Goal: Task Accomplishment & Management: Use online tool/utility

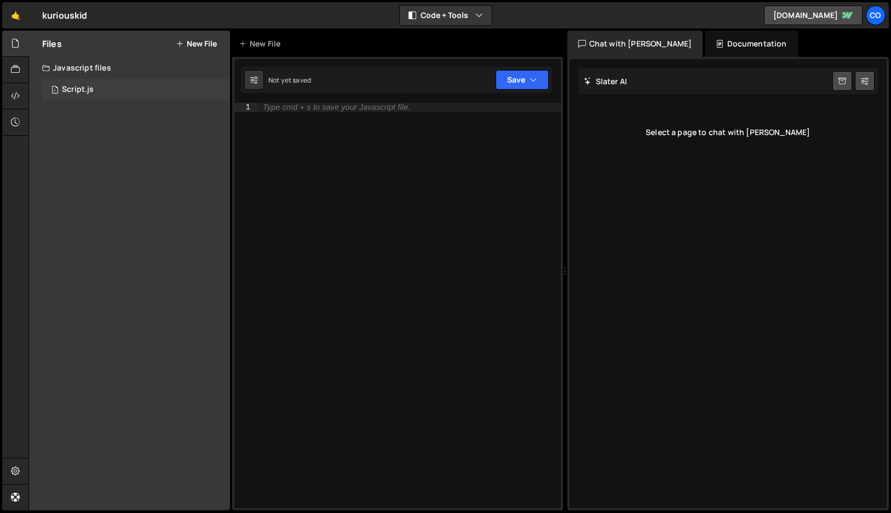
click at [92, 92] on div "Script.js" at bounding box center [78, 90] width 32 height 10
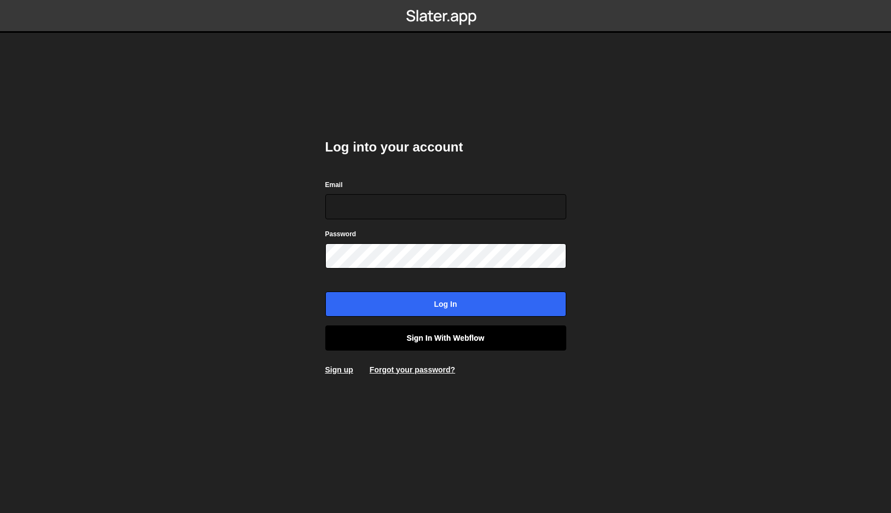
click at [472, 336] on link "Sign in with Webflow" at bounding box center [445, 338] width 241 height 25
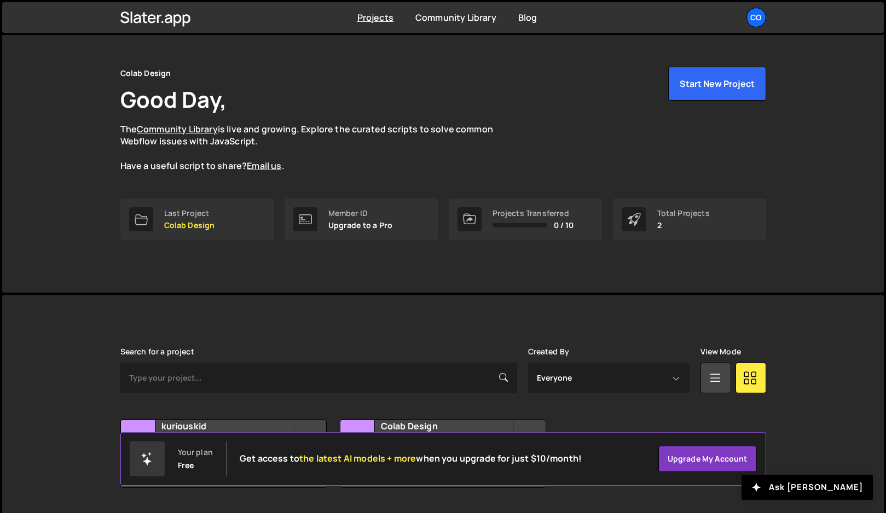
scroll to position [50, 0]
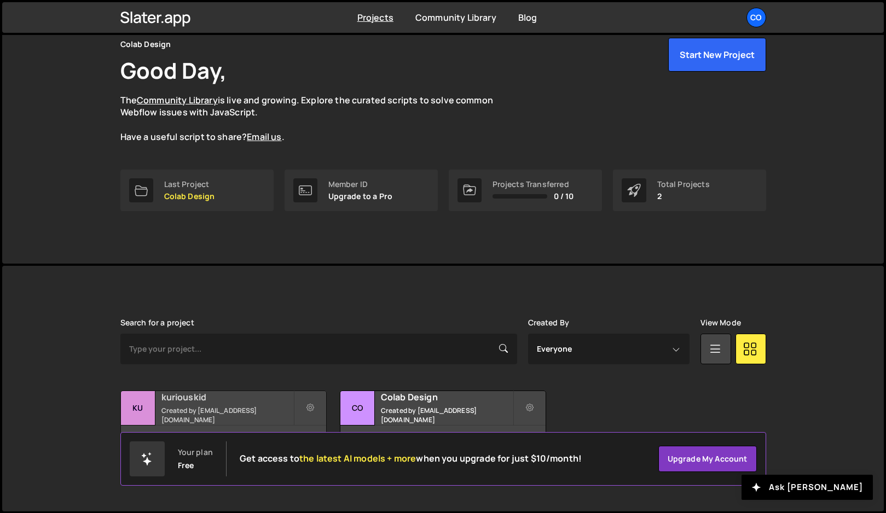
click at [240, 408] on div "kuriouskid Created by amarsinhbhagat@gmail.com" at bounding box center [223, 408] width 205 height 34
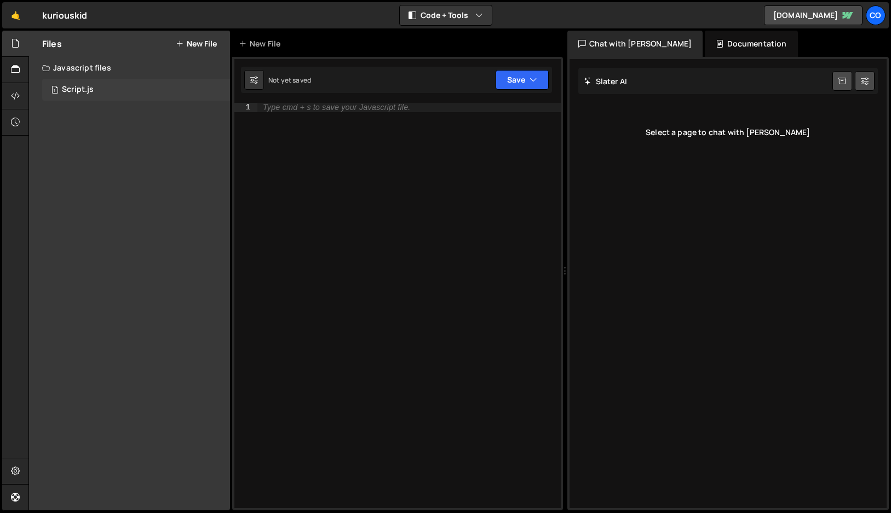
click at [87, 90] on div "Script.js" at bounding box center [78, 90] width 32 height 10
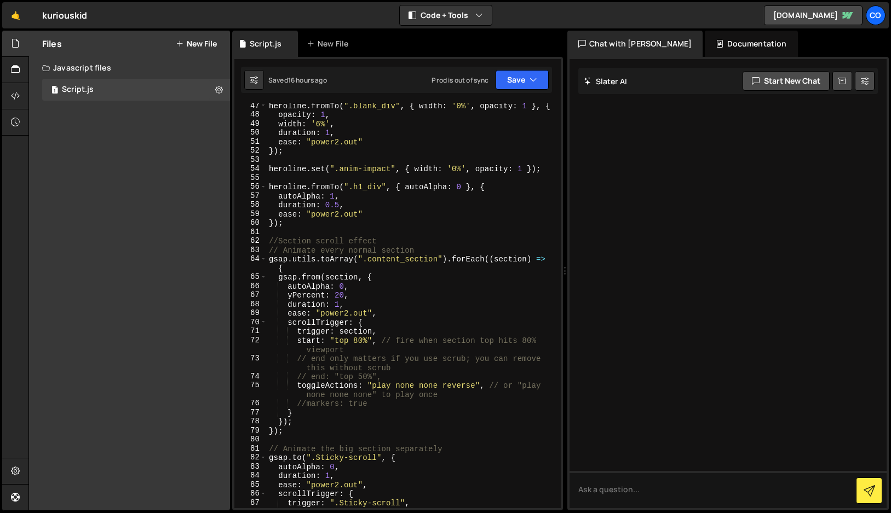
scroll to position [445, 0]
drag, startPoint x: 438, startPoint y: 261, endPoint x: 368, endPoint y: 258, distance: 69.6
click at [368, 258] on div "heroline . fromTo ( ".blank_div" , { width : '0%' , opacity : 1 } , { opacity :…" at bounding box center [412, 312] width 290 height 424
click at [436, 308] on div "heroline . fromTo ( ".blank_div" , { width : '0%' , opacity : 1 } , { opacity :…" at bounding box center [412, 312] width 290 height 424
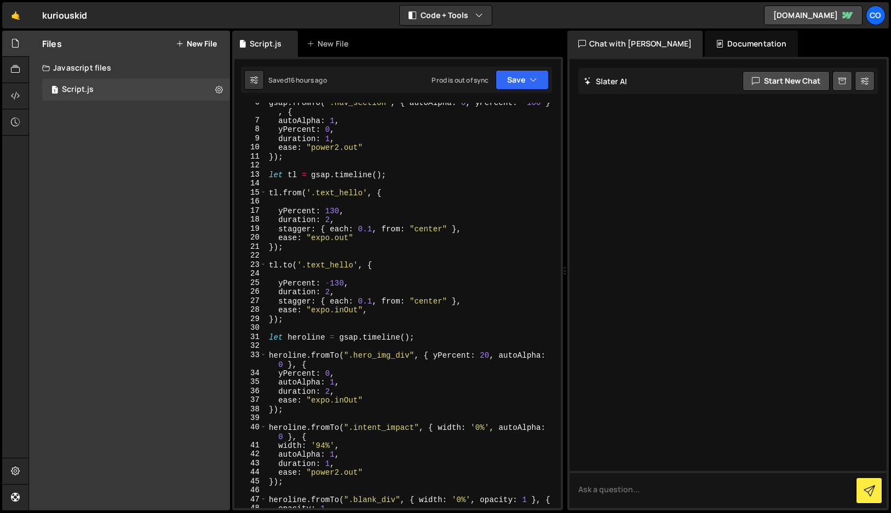
scroll to position [0, 0]
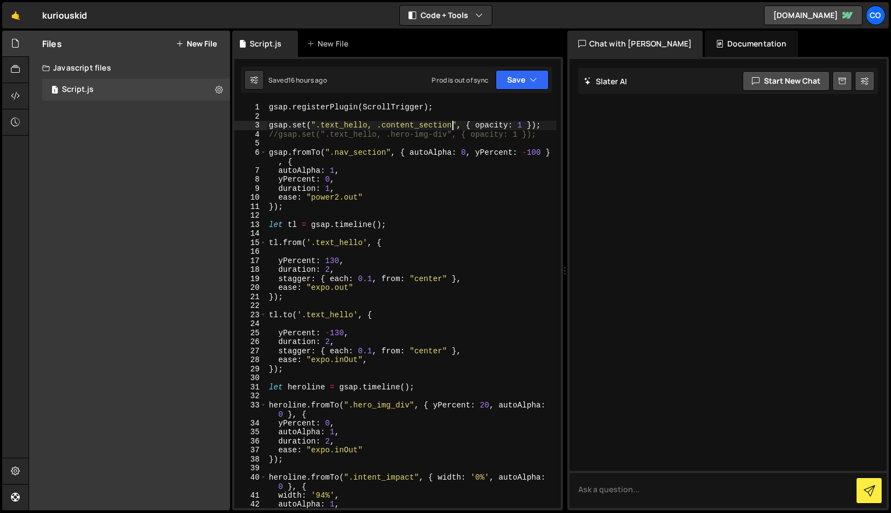
click at [452, 126] on div "gsap . registerPlugin ( ScrollTrigger ) ; gsap . set ( ".text_hello, .content_s…" at bounding box center [412, 315] width 290 height 424
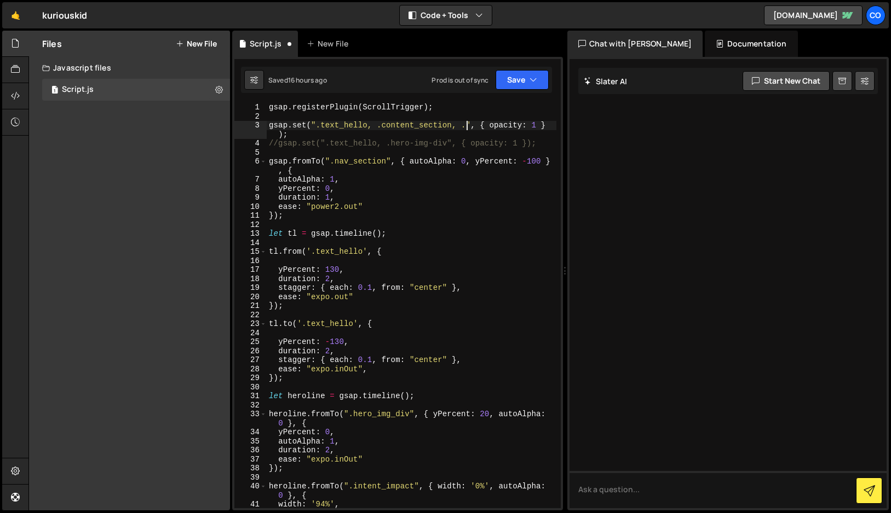
paste textarea "content-first-section"
click at [417, 176] on div "gsap . registerPlugin ( ScrollTrigger ) ; gsap . set ( ".text_hello, .content_s…" at bounding box center [412, 315] width 290 height 424
click at [386, 161] on div "gsap . registerPlugin ( ScrollTrigger ) ; gsap . set ( ".text_hello, .content_s…" at bounding box center [412, 315] width 290 height 424
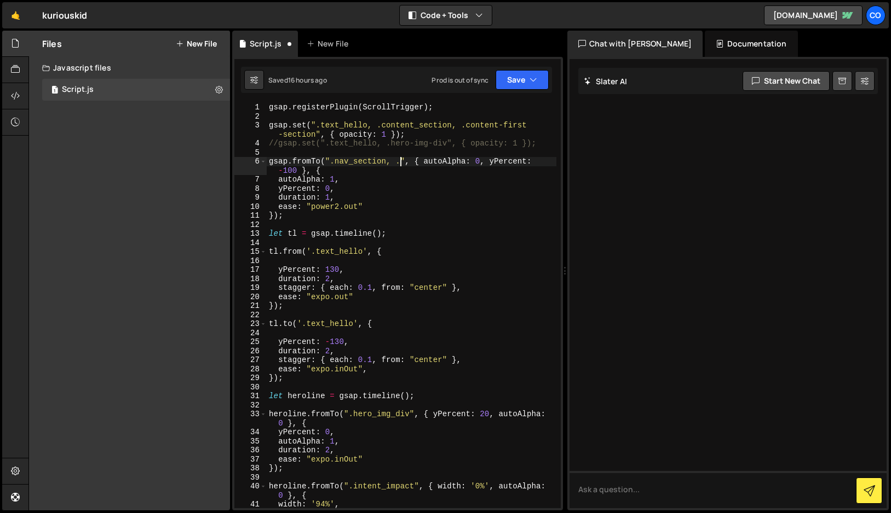
paste textarea "content-first-section"
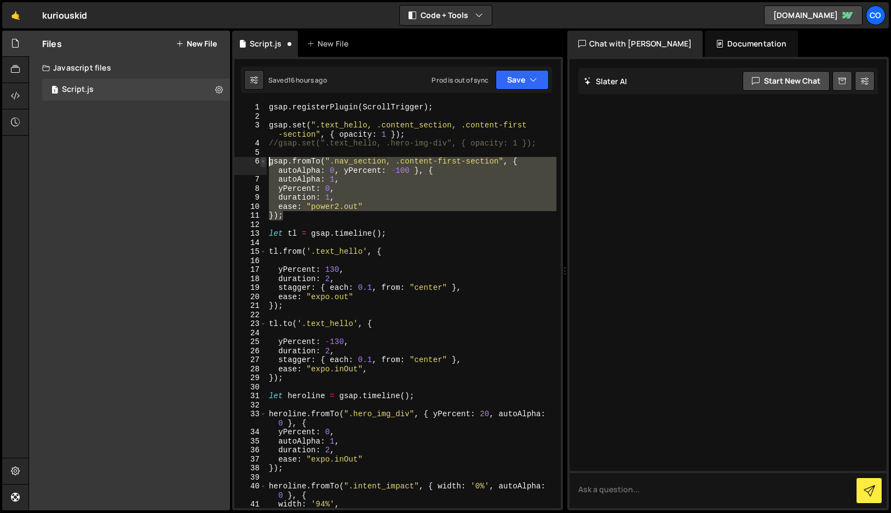
drag, startPoint x: 284, startPoint y: 217, endPoint x: 265, endPoint y: 158, distance: 61.3
click at [265, 158] on div "gsap.fromTo(".nav_section, .content-first-section", { autoAlpha: 0, yPercent: -…" at bounding box center [397, 306] width 326 height 406
click at [300, 218] on div "gsap . registerPlugin ( ScrollTrigger ) ; gsap . set ( ".text_hello, .content_s…" at bounding box center [412, 306] width 290 height 406
type textarea "});"
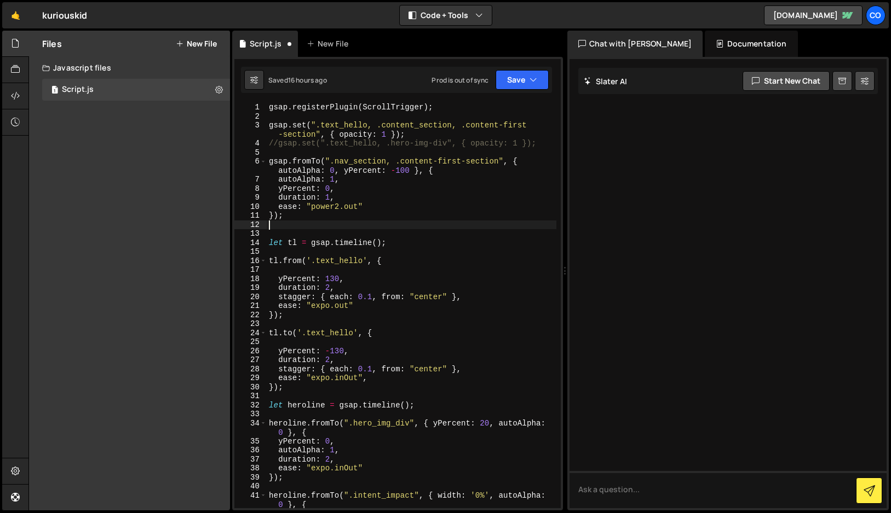
scroll to position [0, 0]
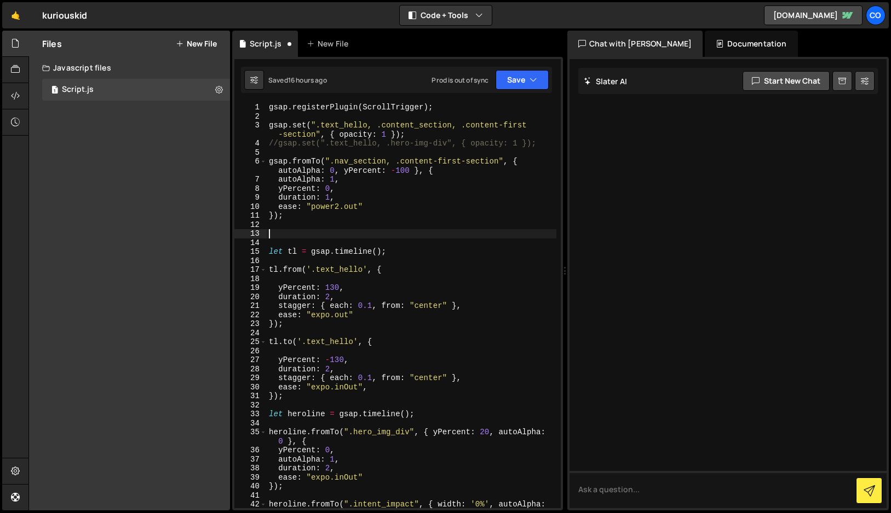
paste textarea "});"
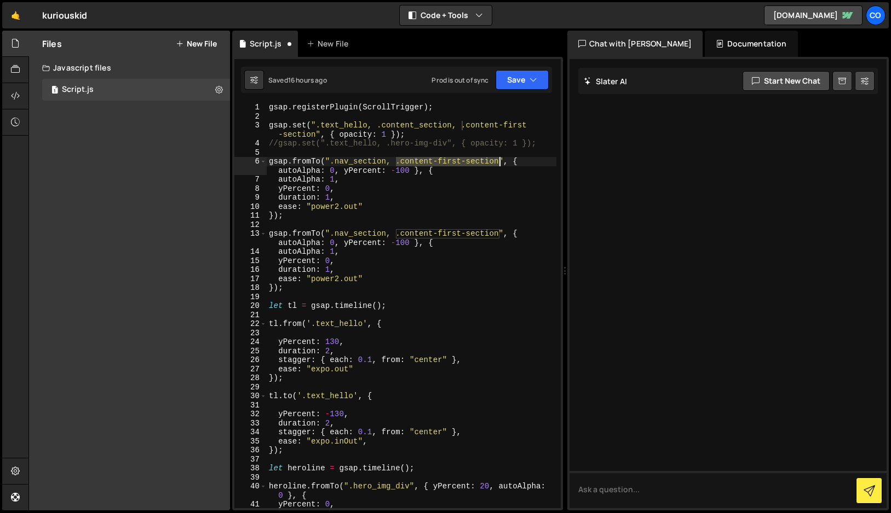
drag, startPoint x: 395, startPoint y: 161, endPoint x: 497, endPoint y: 160, distance: 101.8
click at [497, 160] on div "gsap . registerPlugin ( ScrollTrigger ) ; gsap . set ( ".text_hello, .content_s…" at bounding box center [412, 315] width 290 height 424
click at [395, 234] on div "gsap . registerPlugin ( ScrollTrigger ) ; gsap . set ( ".text_hello, .content_s…" at bounding box center [412, 315] width 290 height 424
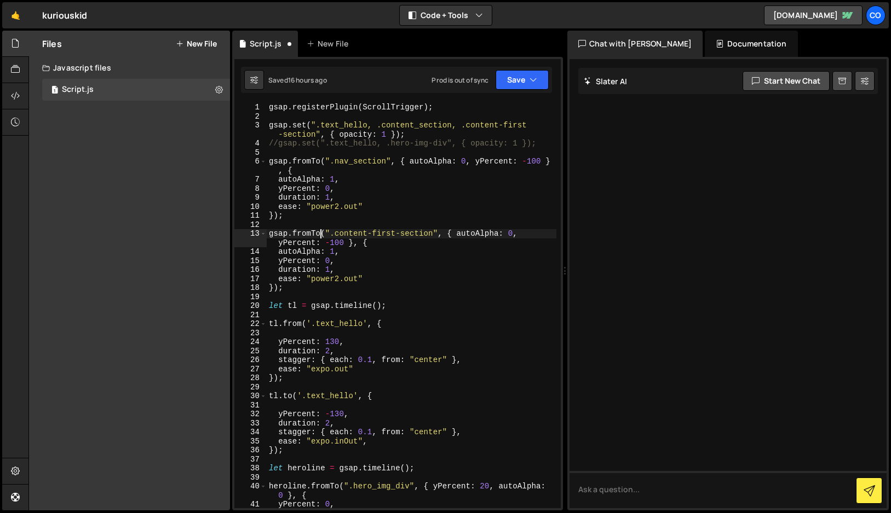
click at [319, 234] on div "gsap . registerPlugin ( ScrollTrigger ) ; gsap . set ( ".text_hello, .content_s…" at bounding box center [412, 315] width 290 height 424
drag, startPoint x: 340, startPoint y: 251, endPoint x: 270, endPoint y: 253, distance: 70.1
click at [270, 253] on div "gsap . registerPlugin ( ScrollTrigger ) ; gsap . set ( ".text_hello, .content_s…" at bounding box center [412, 315] width 290 height 424
type textarea "autoAlpha: 1,"
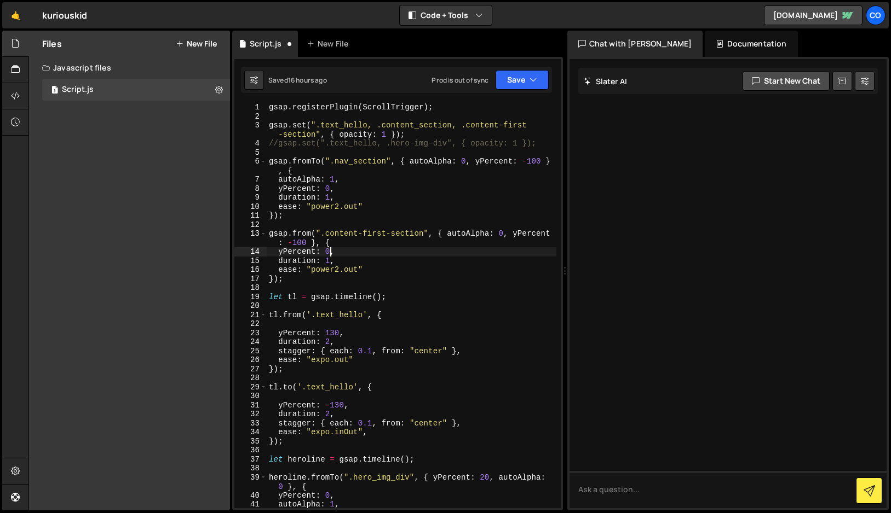
click at [330, 253] on div "gsap . registerPlugin ( ScrollTrigger ) ; gsap . set ( ".text_hello, .content_s…" at bounding box center [412, 315] width 290 height 424
click at [301, 253] on div "gsap . registerPlugin ( ScrollTrigger ) ; gsap . set ( ".text_hello, .content_s…" at bounding box center [412, 315] width 290 height 424
click at [331, 259] on div "gsap . registerPlugin ( ScrollTrigger ) ; gsap . set ( ".text_hello, .content_s…" at bounding box center [412, 315] width 290 height 424
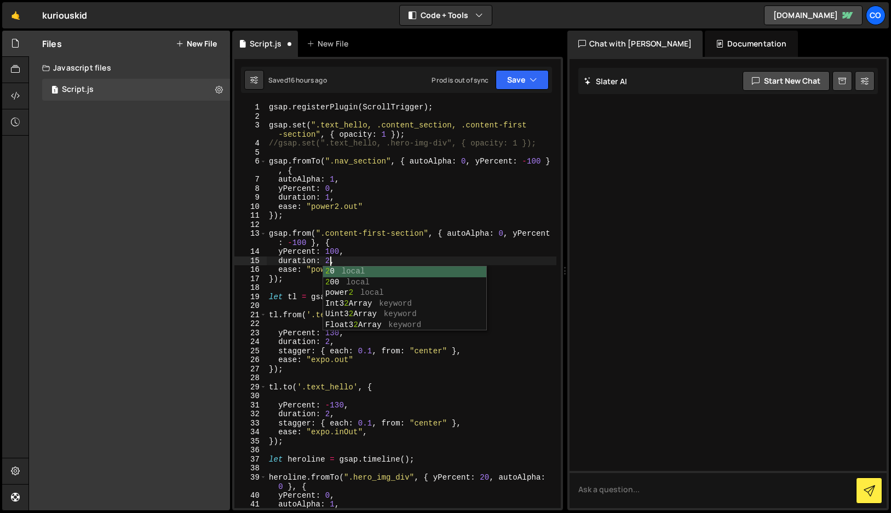
click at [362, 256] on div "gsap . registerPlugin ( ScrollTrigger ) ; gsap . set ( ".text_hello, .content_s…" at bounding box center [412, 315] width 290 height 424
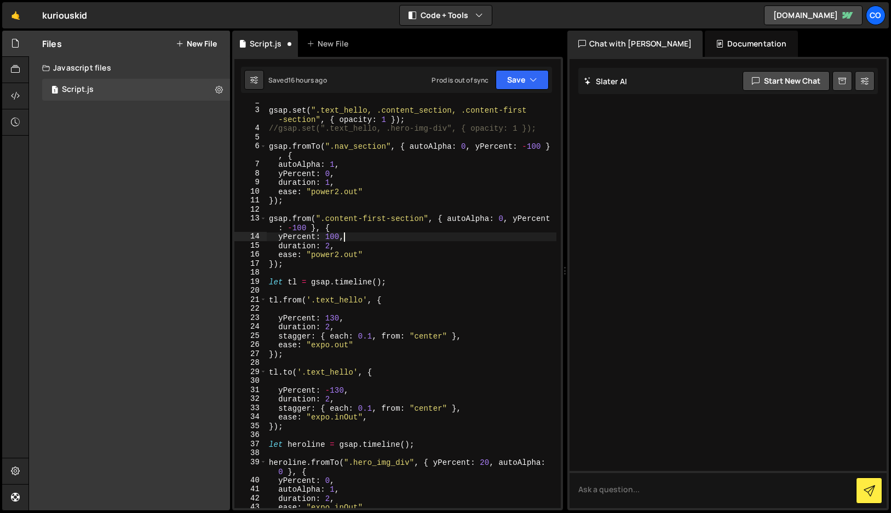
scroll to position [0, 0]
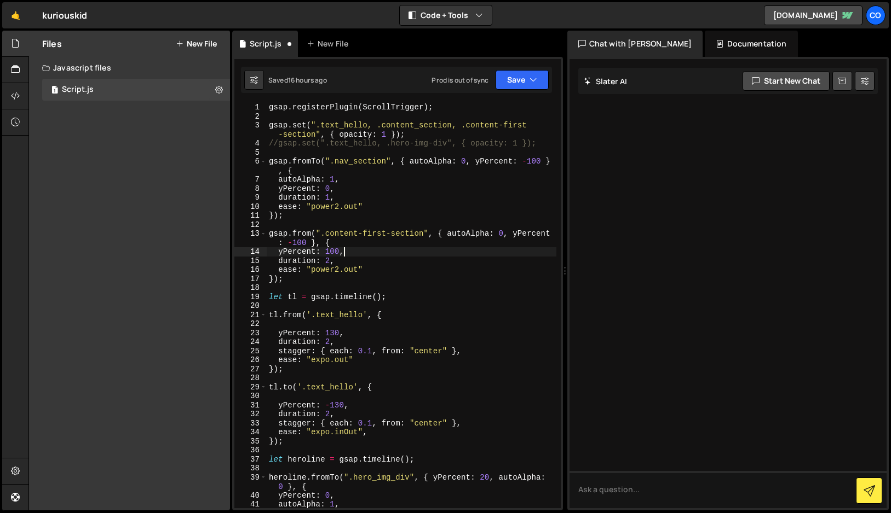
click at [365, 270] on div "gsap . registerPlugin ( ScrollTrigger ) ; gsap . set ( ".text_hello, .content_s…" at bounding box center [412, 315] width 290 height 424
click at [328, 261] on div "gsap . registerPlugin ( ScrollTrigger ) ; gsap . set ( ".text_hello, .content_s…" at bounding box center [412, 315] width 290 height 424
drag, startPoint x: 446, startPoint y: 234, endPoint x: 331, endPoint y: 240, distance: 114.6
click at [331, 240] on div "gsap . registerPlugin ( ScrollTrigger ) ; gsap . set ( ".text_hello, .content_s…" at bounding box center [412, 315] width 290 height 424
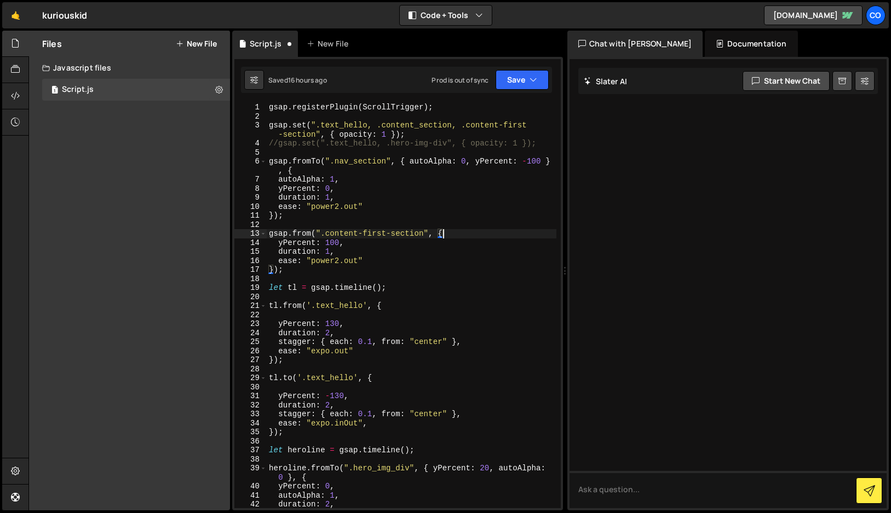
click at [421, 257] on div "gsap . registerPlugin ( ScrollTrigger ) ; gsap . set ( ".text_hello, .content_s…" at bounding box center [412, 315] width 290 height 424
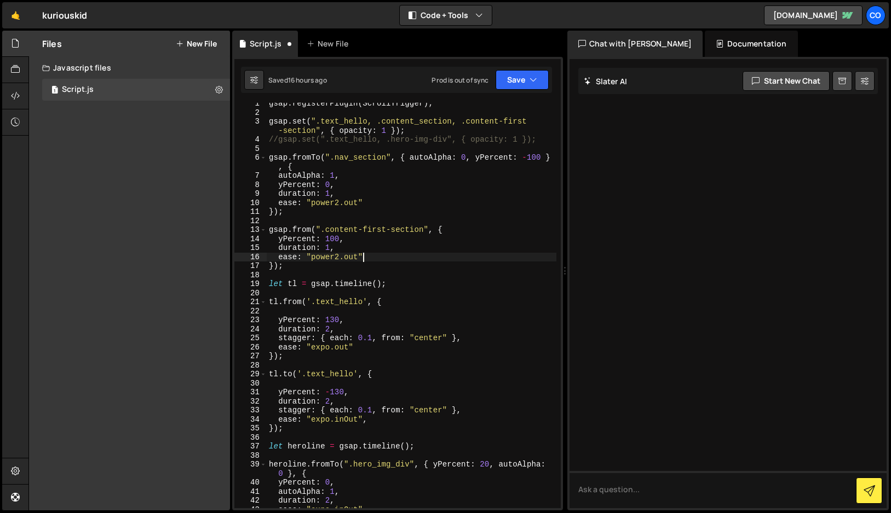
scroll to position [5, 0]
click at [521, 76] on button "Save" at bounding box center [521, 80] width 53 height 20
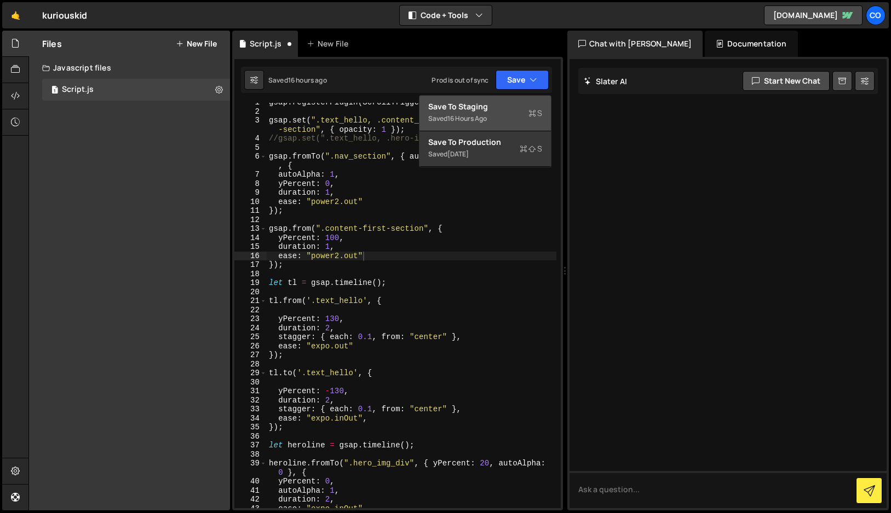
click at [500, 112] on div "Saved 16 hours ago" at bounding box center [485, 118] width 114 height 13
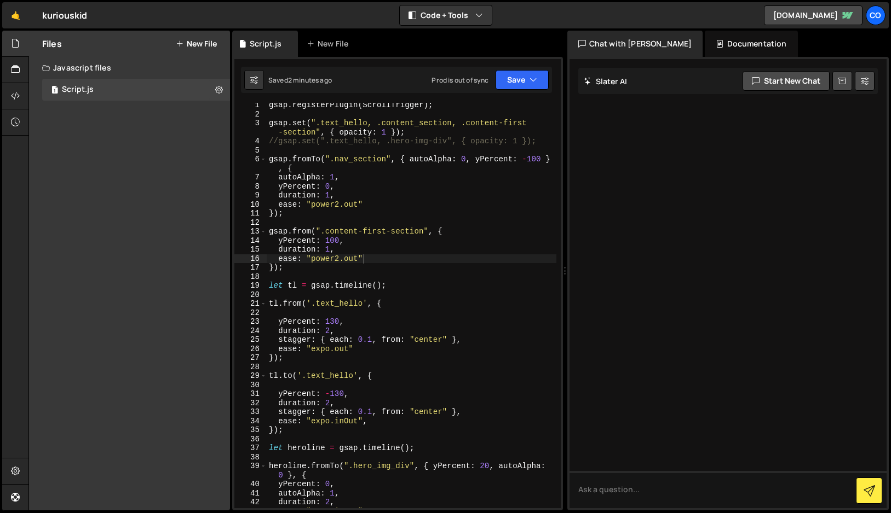
scroll to position [0, 0]
click at [294, 272] on div "gsap . registerPlugin ( ScrollTrigger ) ; gsap . set ( ".text_hello, .content_s…" at bounding box center [412, 315] width 290 height 424
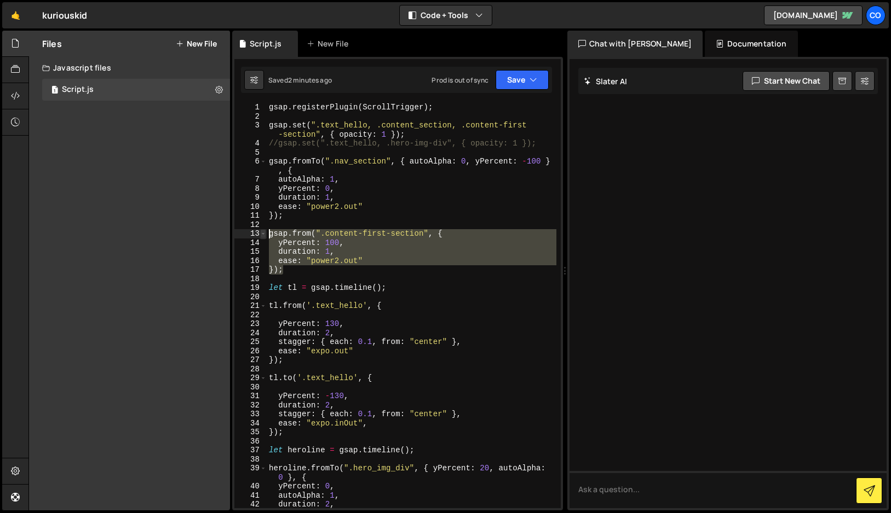
drag, startPoint x: 294, startPoint y: 272, endPoint x: 264, endPoint y: 232, distance: 49.3
click at [264, 232] on div "}); 1 2 3 4 5 6 7 8 9 10 11 12 13 14 15 16 17 18 19 20 21 22 23 24 25 26 27 28 …" at bounding box center [397, 306] width 326 height 406
type textarea "gsap.from(".content-first-section", { yPercent: 100,"
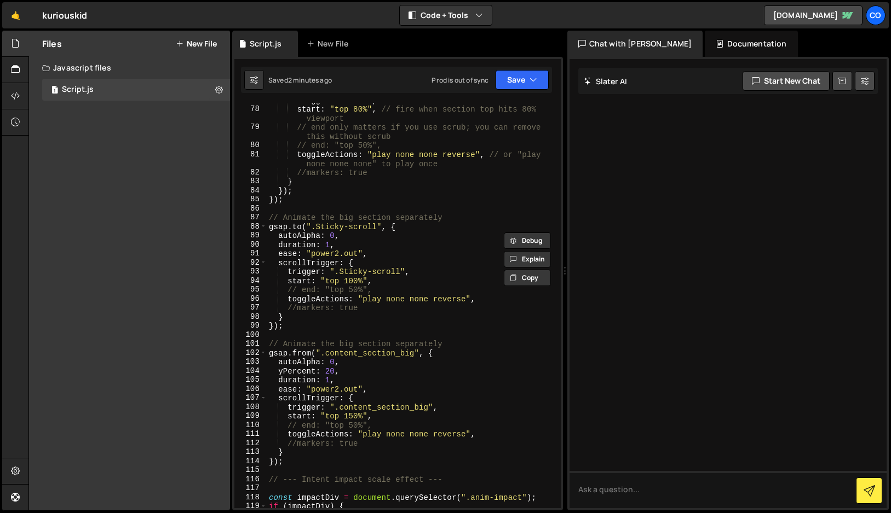
scroll to position [745, 0]
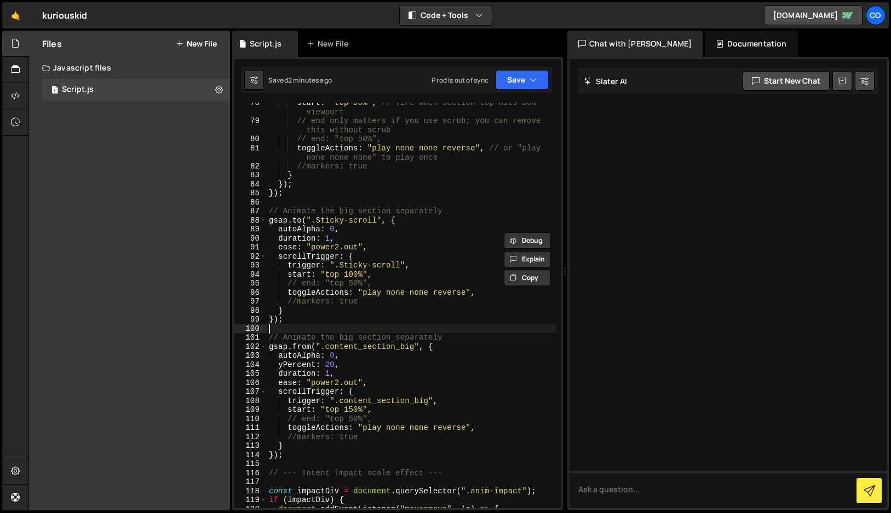
click at [322, 329] on div "start : "top 80%" , // fire when section top hits 80% viewport // end only matt…" at bounding box center [412, 315] width 290 height 433
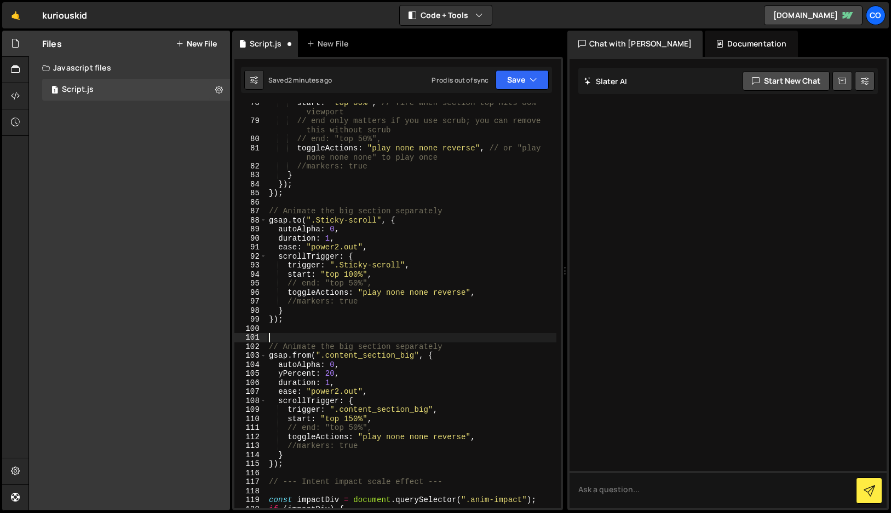
paste textarea "});"
type textarea "});"
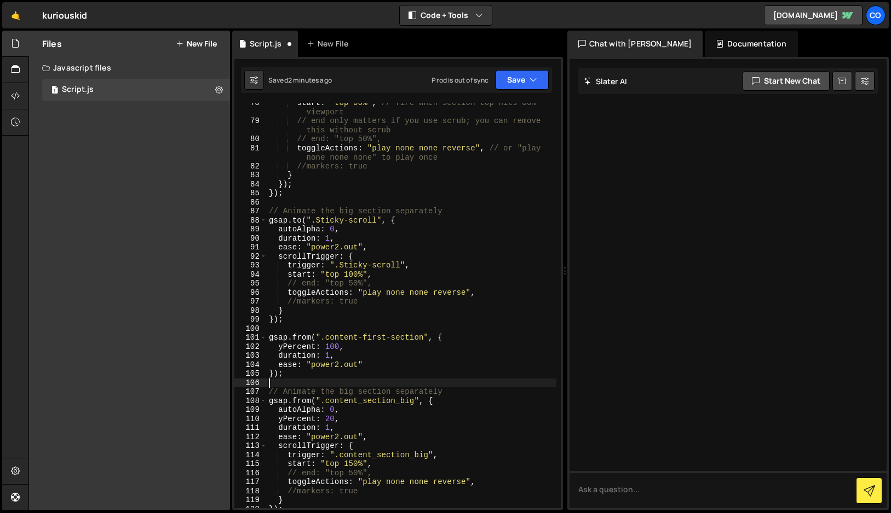
click at [332, 345] on div "start : "top 80%" , // fire when section top hits 80% viewport // end only matt…" at bounding box center [412, 315] width 290 height 433
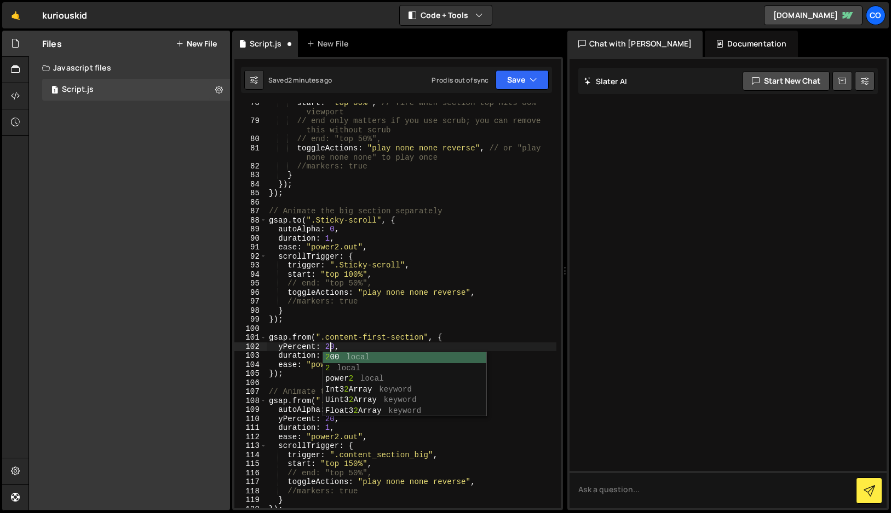
click at [366, 340] on div "start : "top 80%" , // fire when section top hits 80% viewport // end only matt…" at bounding box center [412, 315] width 290 height 433
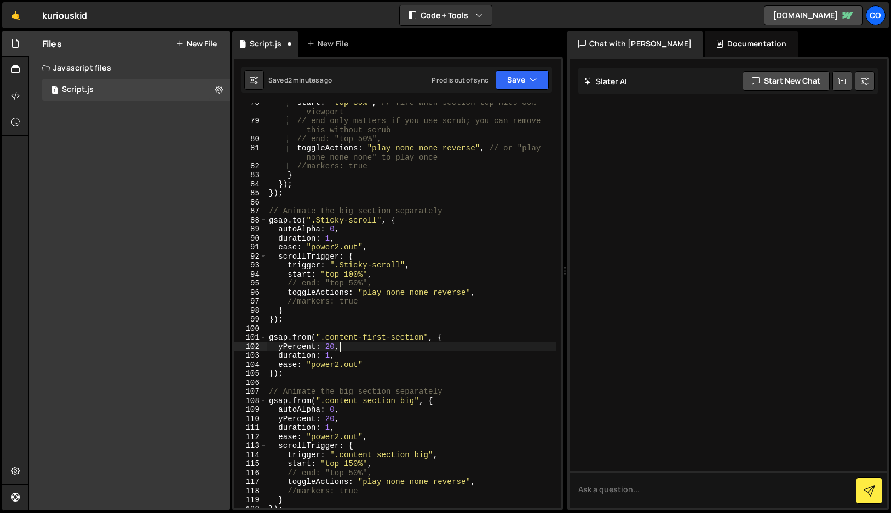
click at [364, 347] on div "start : "top 80%" , // fire when section top hits 80% viewport // end only matt…" at bounding box center [412, 315] width 290 height 433
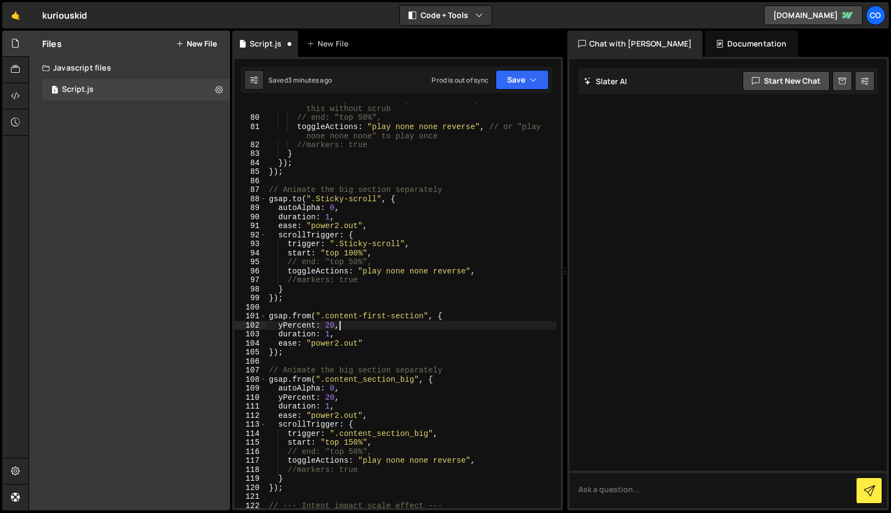
scroll to position [767, 0]
click at [290, 353] on div "// end only matters if you use scrub; you can remove this without scrub // end:…" at bounding box center [412, 310] width 290 height 433
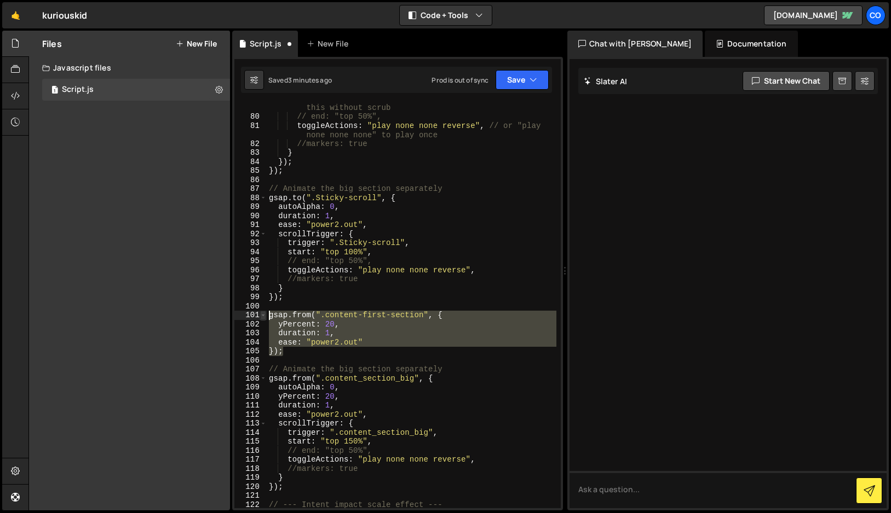
drag, startPoint x: 290, startPoint y: 353, endPoint x: 262, endPoint y: 314, distance: 48.6
click at [262, 314] on div "}); 79 80 81 82 83 84 85 86 87 88 89 90 91 92 93 94 95 96 97 98 99 100 101 102 …" at bounding box center [397, 306] width 326 height 406
type textarea "gsap.from(".content-first-section", { yPercent: 20,"
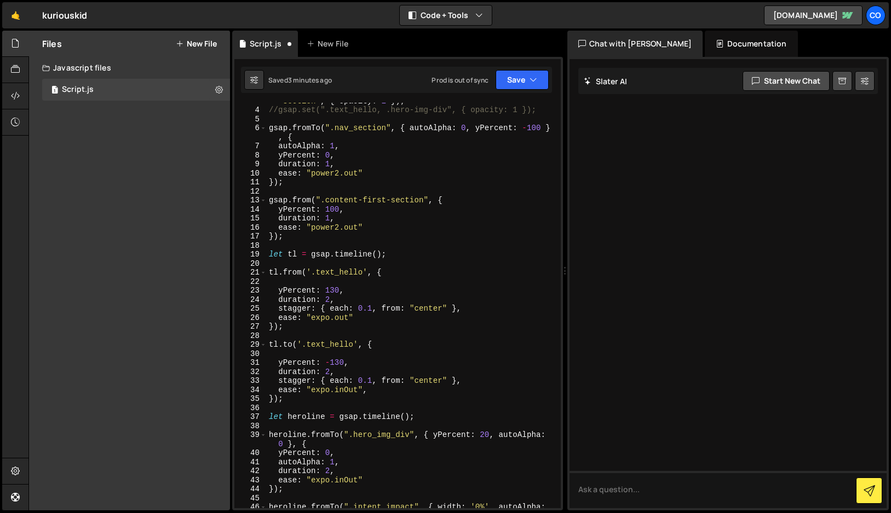
scroll to position [0, 0]
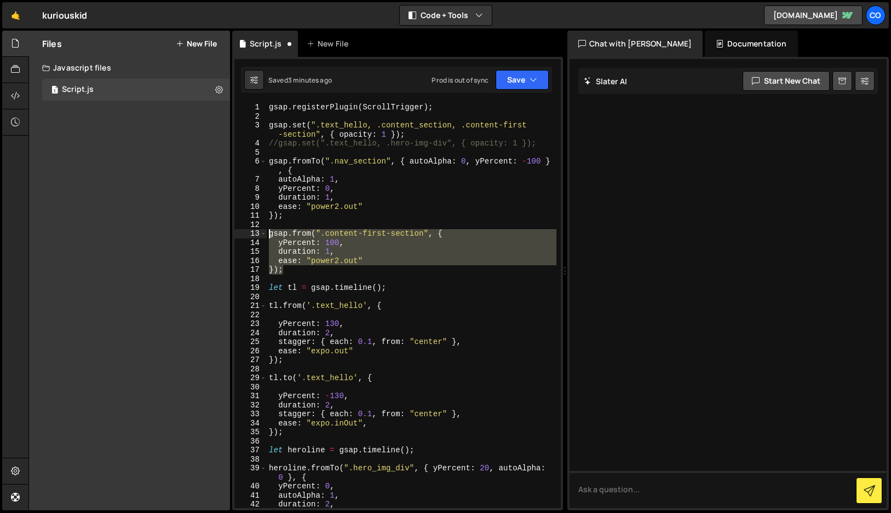
drag, startPoint x: 287, startPoint y: 272, endPoint x: 258, endPoint y: 232, distance: 49.4
click at [258, 232] on div "}); 1 2 3 4 5 6 7 8 9 10 11 12 13 14 15 16 17 18 19 20 21 22 23 24 25 26 27 28 …" at bounding box center [397, 306] width 326 height 406
type textarea "gsap.from(".content-first-section", { yPercent: 100,"
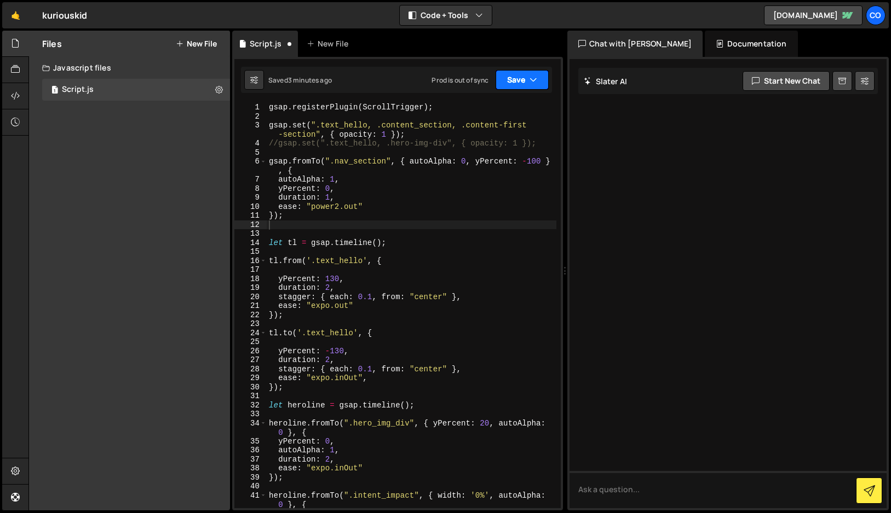
click at [521, 84] on button "Save" at bounding box center [521, 80] width 53 height 20
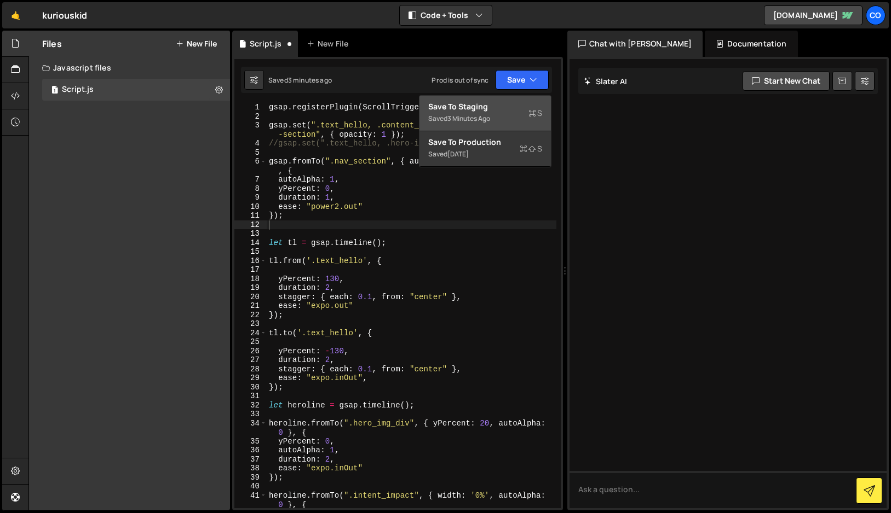
click at [502, 108] on div "Save to Staging S" at bounding box center [485, 106] width 114 height 11
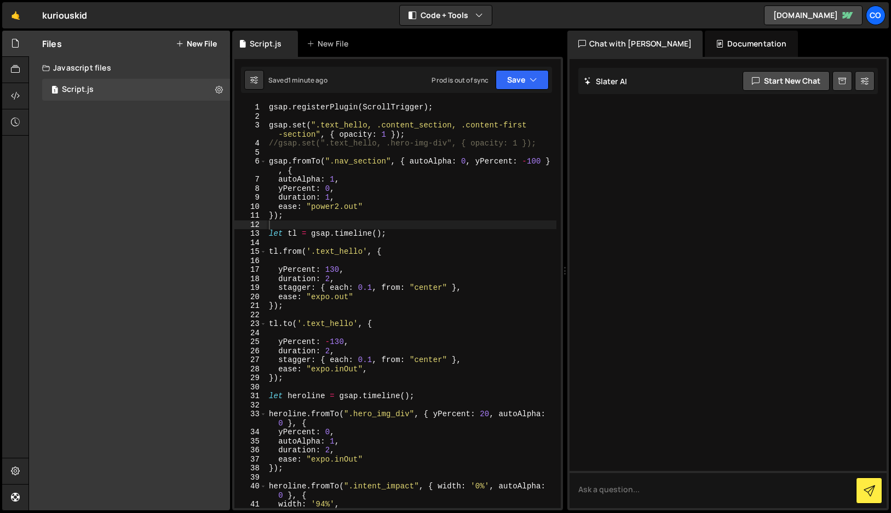
type textarea "autoAlpha: 1,"
click at [365, 176] on div "gsap . registerPlugin ( ScrollTrigger ) ; gsap . set ( ".text_hello, .content_s…" at bounding box center [412, 315] width 290 height 424
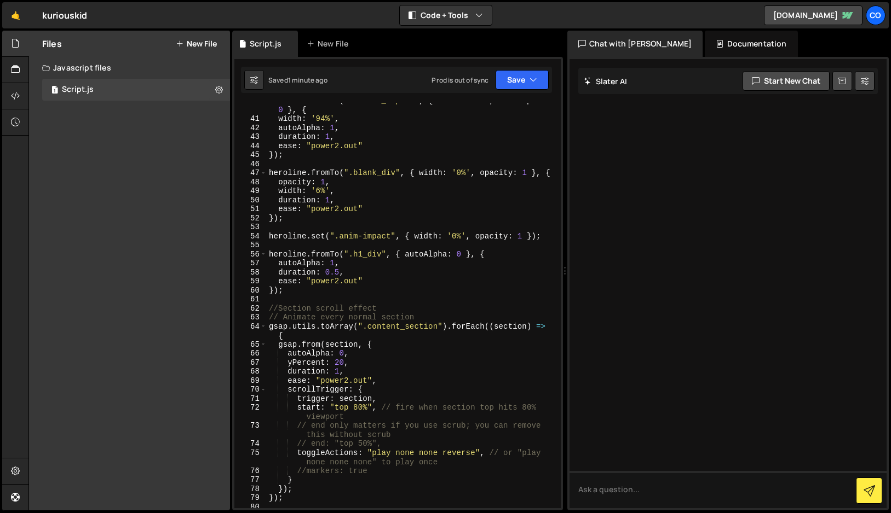
scroll to position [389, 0]
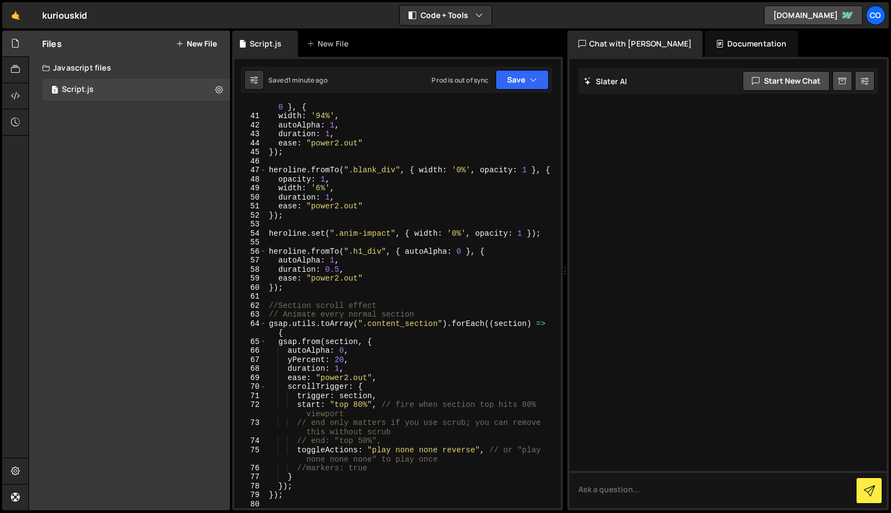
click at [341, 296] on div "heroline . fromTo ( ".intent_impact" , { width : '0%' , autoAlpha : 0 } , { wid…" at bounding box center [412, 310] width 290 height 433
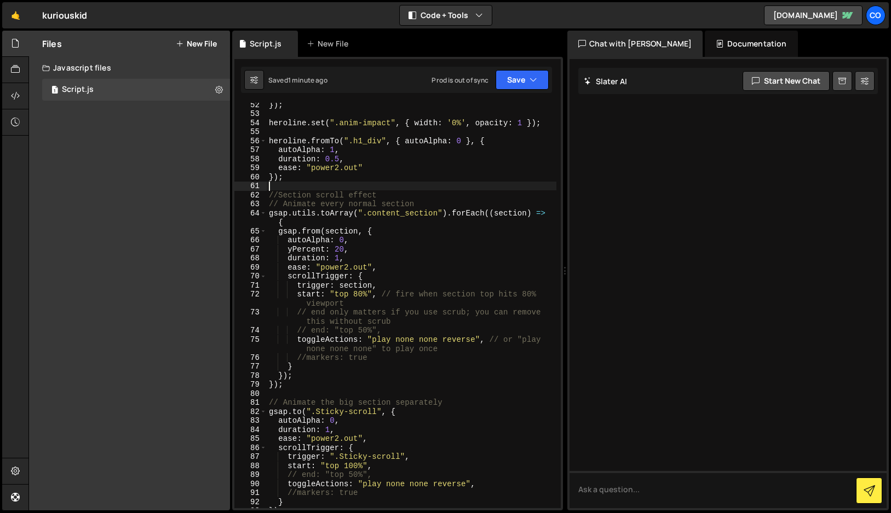
scroll to position [509, 0]
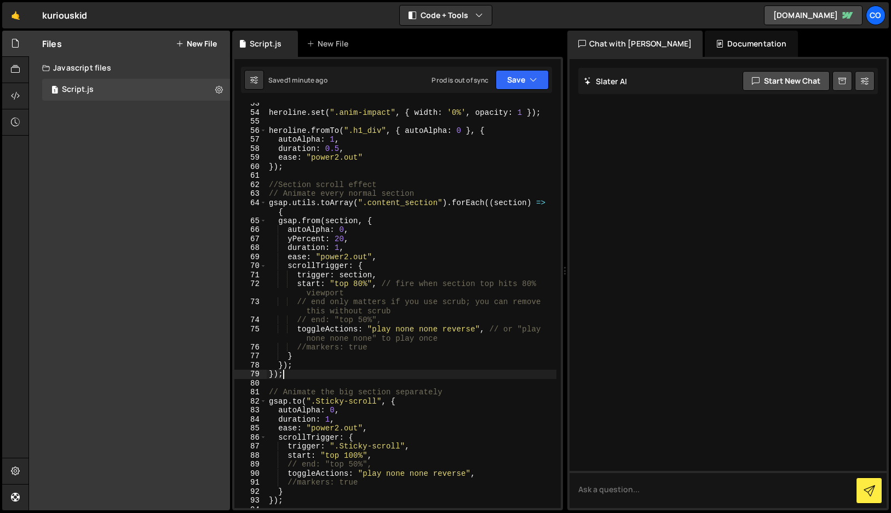
click at [327, 378] on div "heroline . set ( ".anim-impact" , { width : '0%' , opacity : 1 }) ; heroline . …" at bounding box center [412, 311] width 290 height 424
type textarea "});"
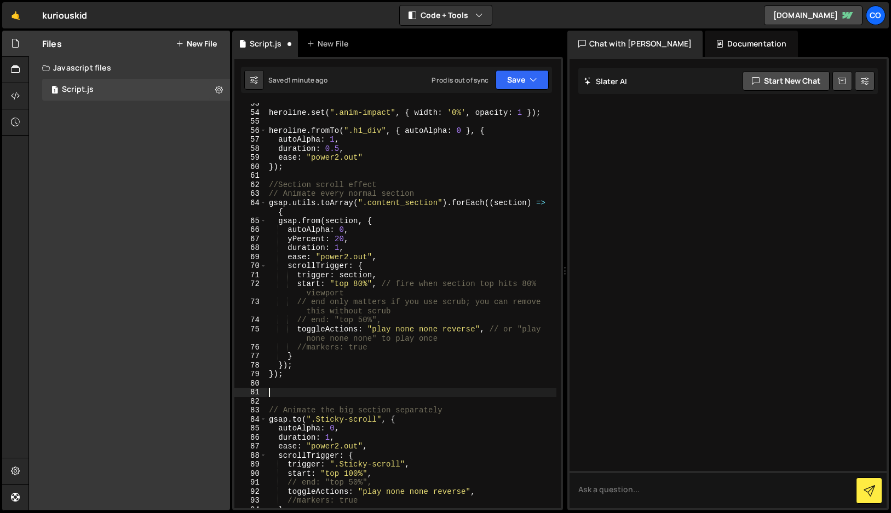
paste textarea "});"
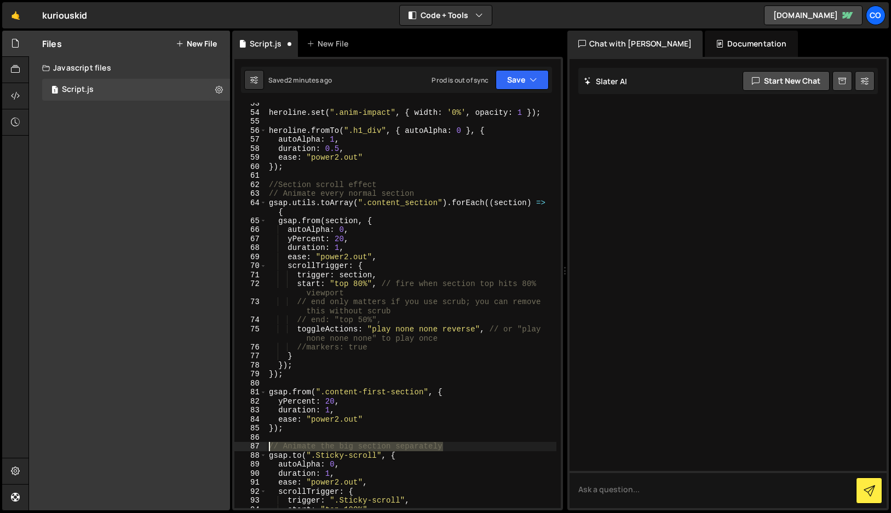
drag, startPoint x: 451, startPoint y: 447, endPoint x: 267, endPoint y: 446, distance: 184.5
click at [267, 446] on div "heroline . set ( ".anim-impact" , { width : '0%' , opacity : 1 }) ; heroline . …" at bounding box center [412, 311] width 290 height 424
type textarea "// Animate the big section separately"
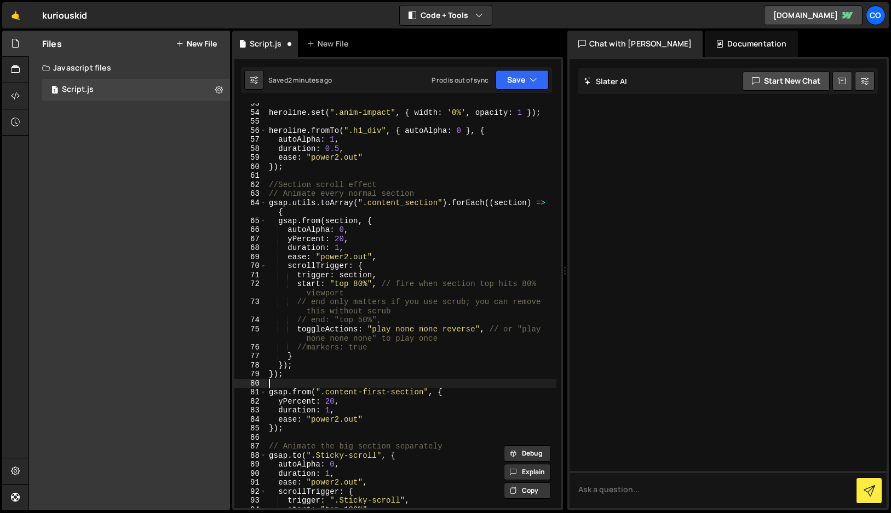
click at [335, 383] on div "heroline . set ( ".anim-impact" , { width : '0%' , opacity : 1 }) ; heroline . …" at bounding box center [412, 311] width 290 height 424
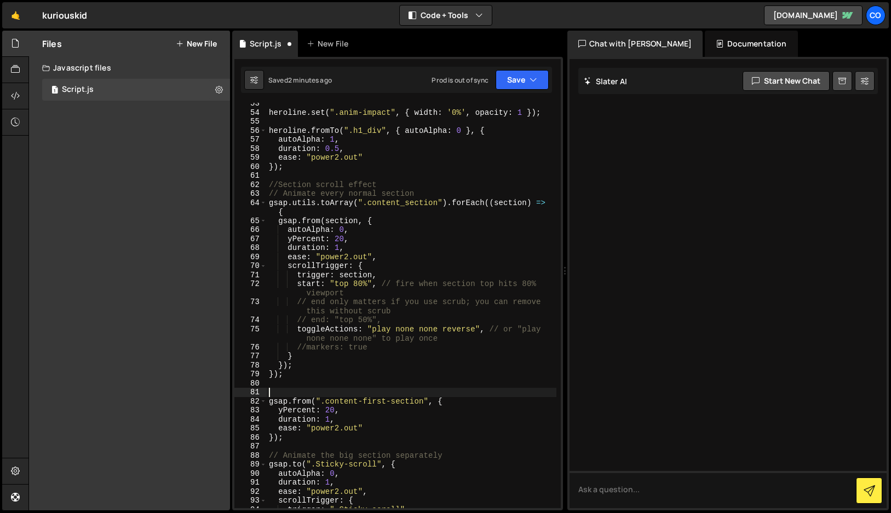
paste textarea "// Animate the big section separately"
click at [328, 391] on div "heroline . set ( ".anim-impact" , { width : '0%' , opacity : 1 }) ; heroline . …" at bounding box center [412, 311] width 290 height 424
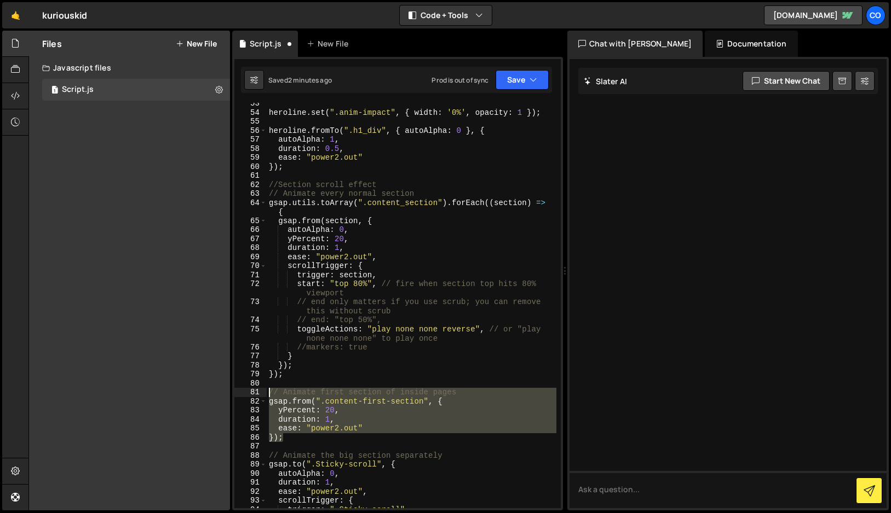
drag, startPoint x: 292, startPoint y: 440, endPoint x: 246, endPoint y: 391, distance: 66.6
click at [246, 391] on div "// Animate first section of inside pages 53 54 55 56 57 58 59 60 61 62 63 64 65…" at bounding box center [397, 306] width 326 height 406
type textarea "// Animate first section of inside pages gsap.from(".content-first-section", {"
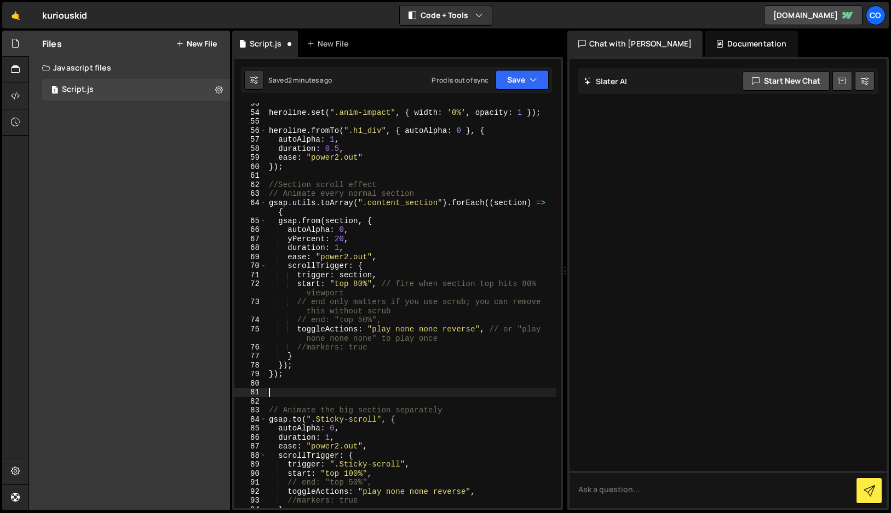
scroll to position [0, 0]
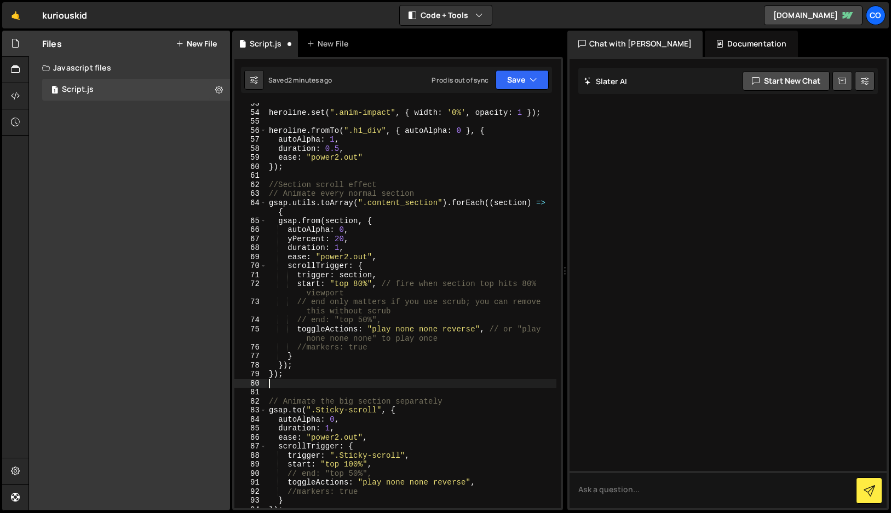
type textarea "});"
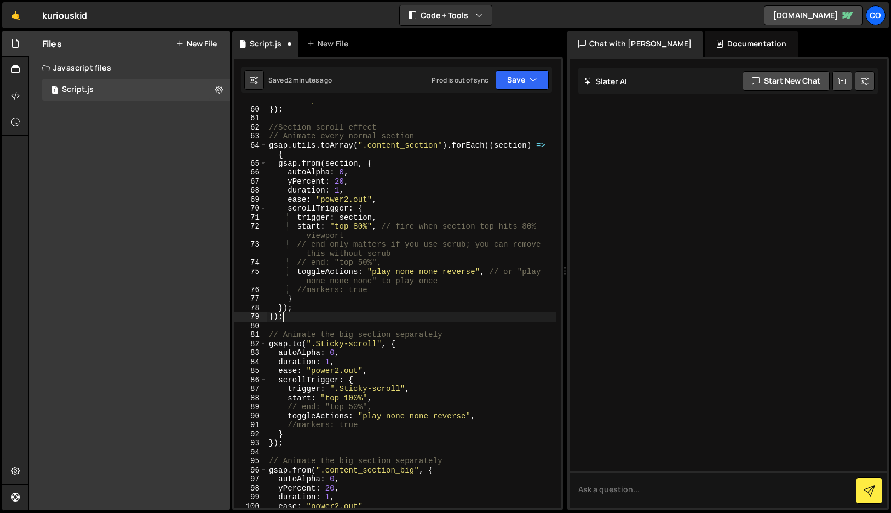
scroll to position [575, 0]
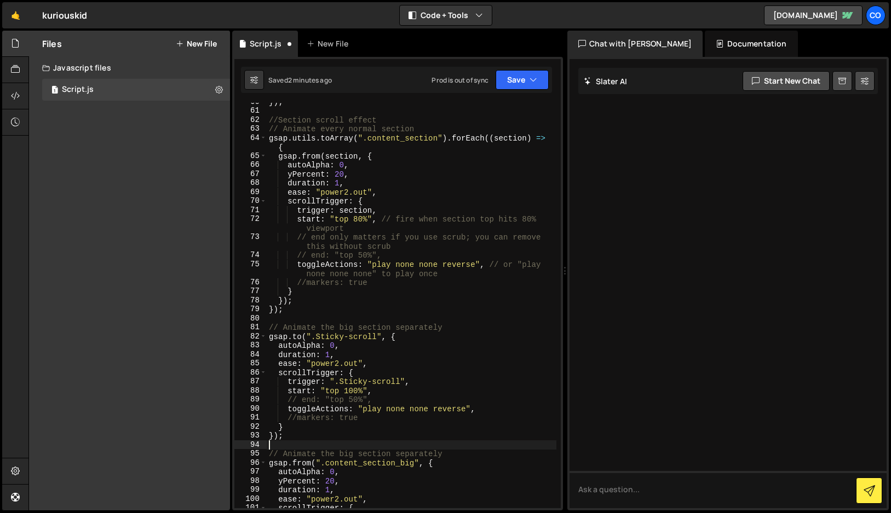
click at [330, 444] on div "}) ; //Section scroll effect // Animate every normal section gsap . utils . toA…" at bounding box center [412, 309] width 290 height 424
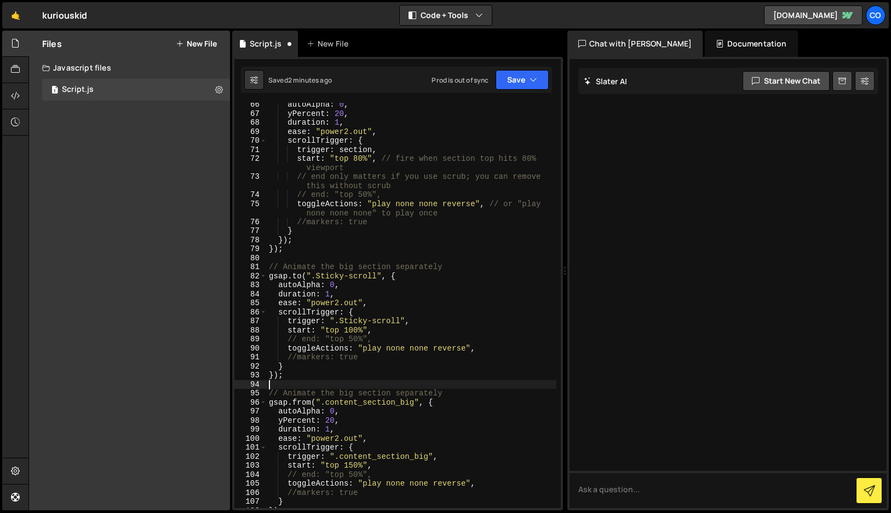
scroll to position [633, 0]
click at [300, 261] on div "autoAlpha : 0 , yPercent : 20 , duration : 1 , ease : "power2.out" , scrollTrig…" at bounding box center [412, 314] width 290 height 424
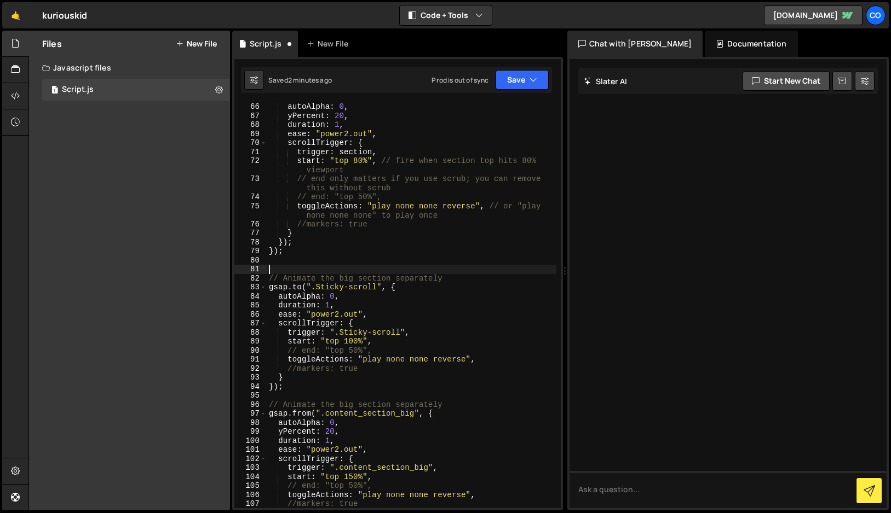
paste textarea "});"
type textarea "});"
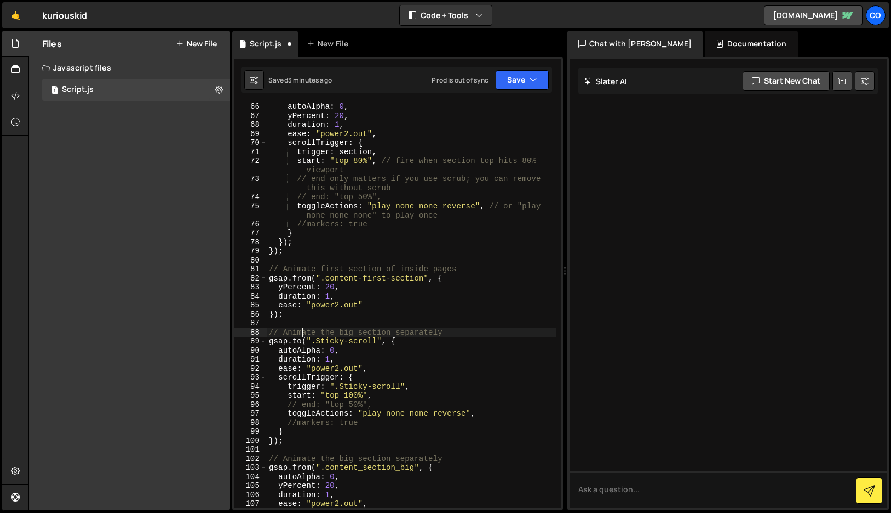
click at [302, 331] on div "autoAlpha : 0 , yPercent : 20 , duration : 1 , ease : "power2.out" , scrollTrig…" at bounding box center [412, 314] width 290 height 424
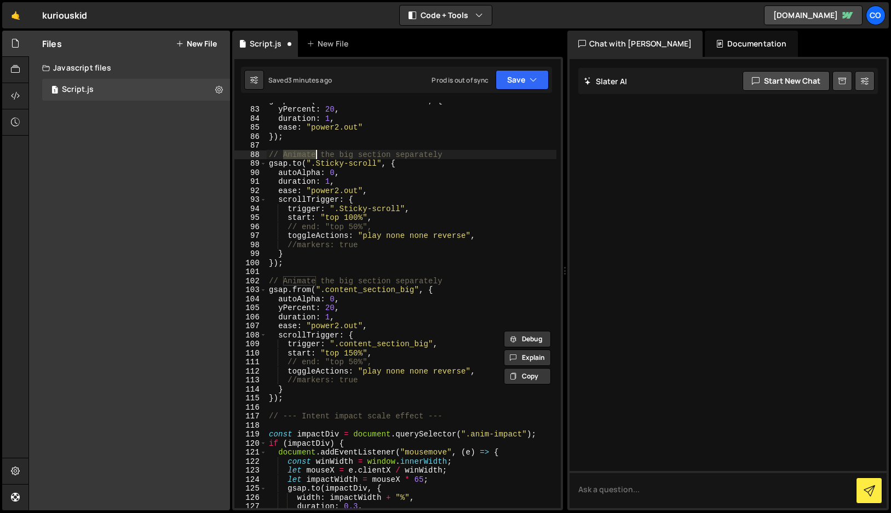
scroll to position [811, 0]
click at [305, 396] on div "gsap . from ( ".content-first-section" , { yPercent : 20 , duration : 1 , ease …" at bounding box center [412, 308] width 290 height 424
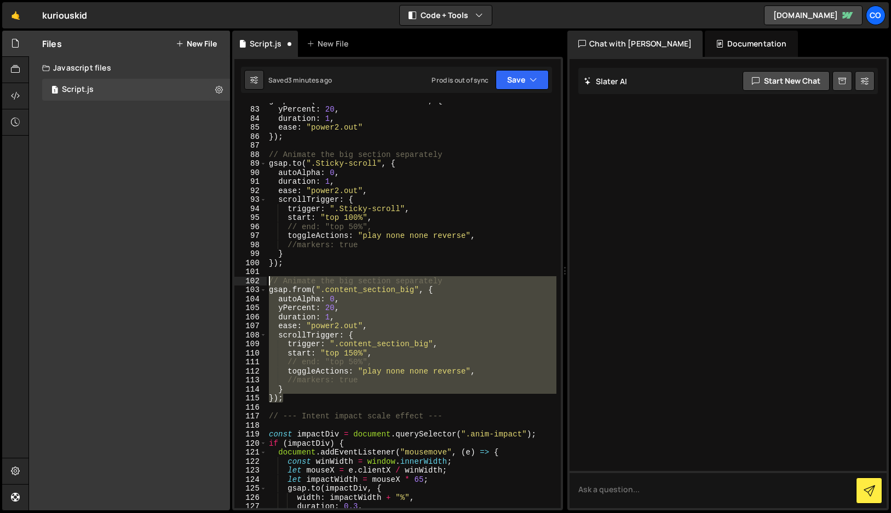
drag, startPoint x: 291, startPoint y: 398, endPoint x: 247, endPoint y: 281, distance: 125.1
click at [247, 281] on div "}); 82 83 84 85 86 87 88 89 90 91 92 93 94 95 96 97 98 99 100 101 102 103 104 1…" at bounding box center [397, 306] width 326 height 406
type textarea "// Animate the big section separately gsap.from(".content_section_big", {"
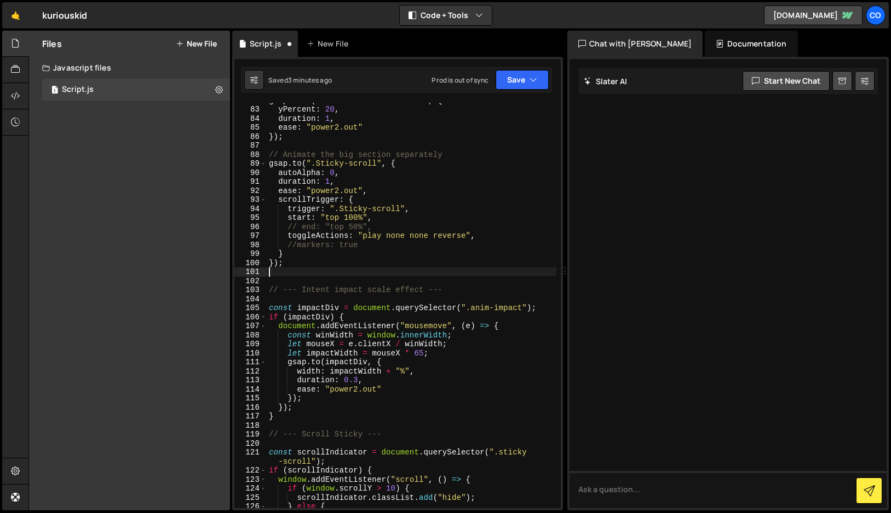
type textarea "});"
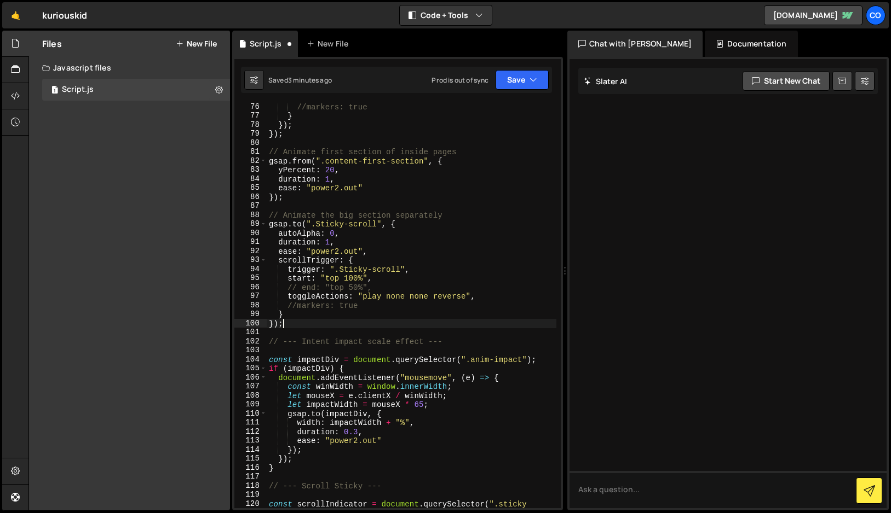
scroll to position [750, 0]
click at [316, 146] on div "//markers: true } }) ; }) ; // Animate first section of inside pages gsap . fro…" at bounding box center [412, 318] width 290 height 433
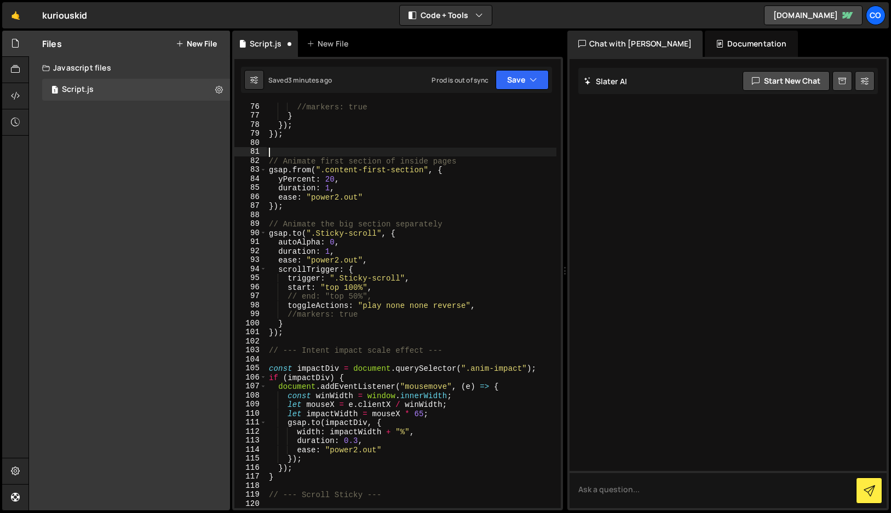
paste textarea "});"
type textarea "});"
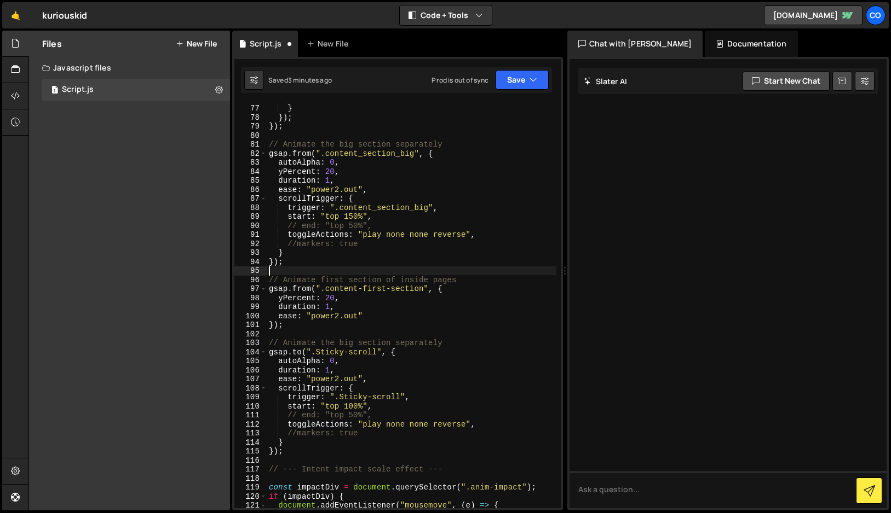
scroll to position [760, 0]
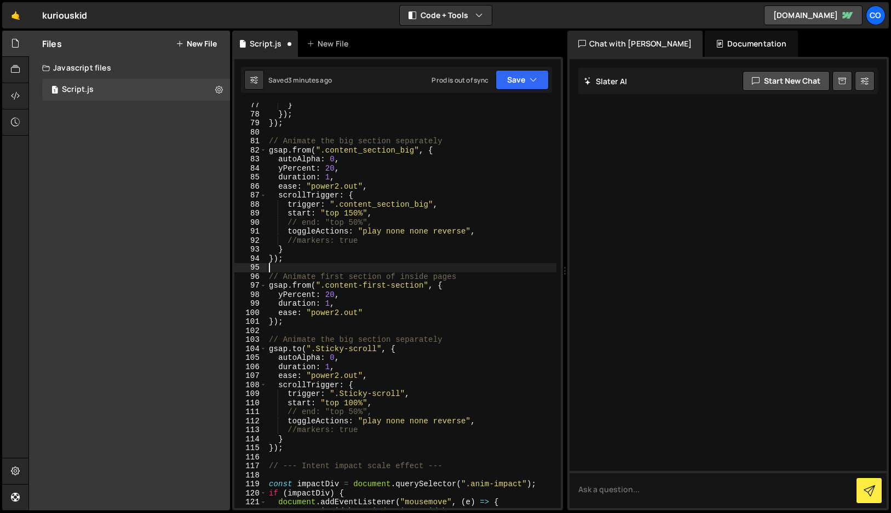
click at [304, 340] on div "} }) ; }) ; // Animate the big section separately gsap . from ( ".content_secti…" at bounding box center [412, 313] width 290 height 424
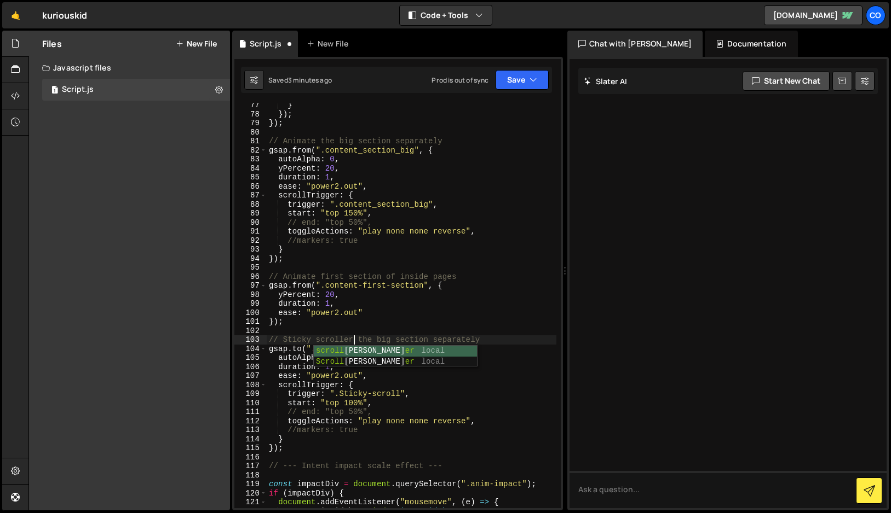
scroll to position [0, 5]
click at [377, 342] on div "} }) ; }) ; // Animate the big section separately gsap . from ( ".content_secti…" at bounding box center [412, 313] width 290 height 424
click at [364, 337] on div "} }) ; }) ; // Animate the big section separately gsap . from ( ".content_secti…" at bounding box center [412, 313] width 290 height 424
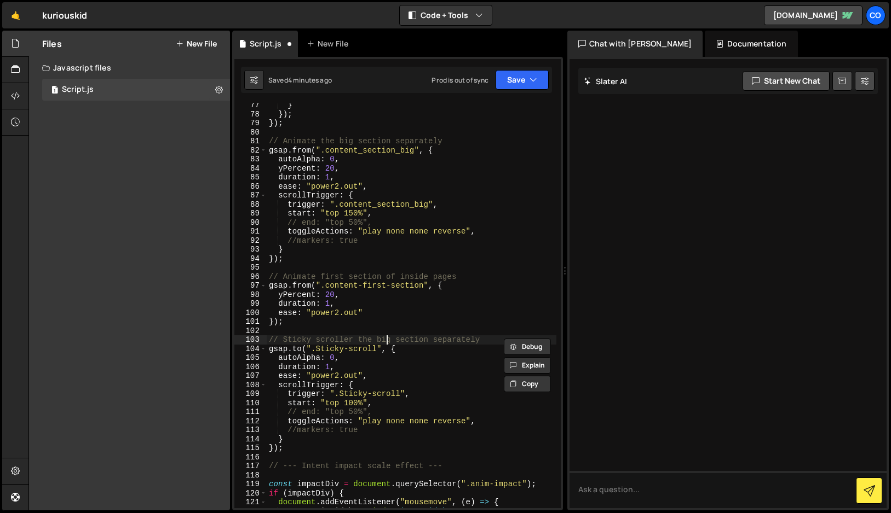
click at [385, 339] on div "} }) ; }) ; // Animate the big section separately gsap . from ( ".content_secti…" at bounding box center [412, 313] width 290 height 424
click at [396, 339] on div "} }) ; }) ; // Animate the big section separately gsap . from ( ".content_secti…" at bounding box center [412, 313] width 290 height 424
click at [359, 340] on div "} }) ; }) ; // Animate the big section separately gsap . from ( ".content_secti…" at bounding box center [412, 313] width 290 height 424
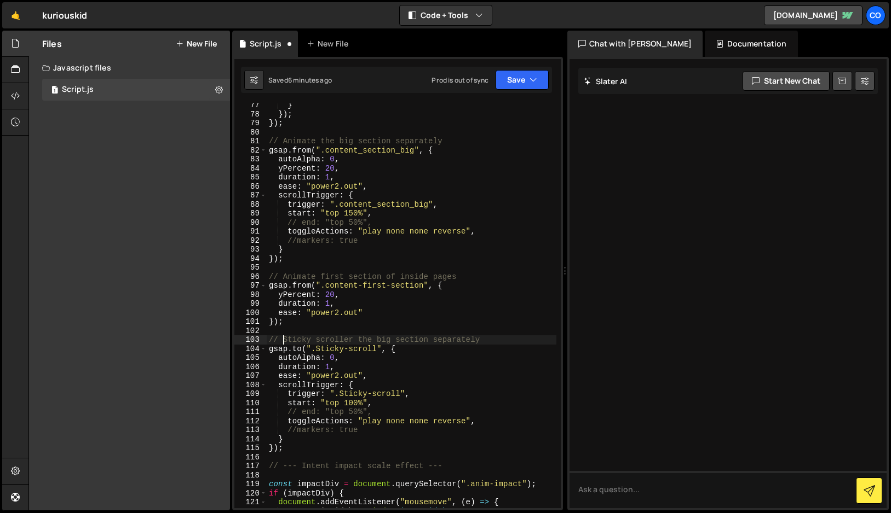
click at [284, 339] on div "} }) ; }) ; // Animate the big section separately gsap . from ( ".content_secti…" at bounding box center [412, 313] width 290 height 424
click at [448, 341] on div "} }) ; }) ; // Animate the big section separately gsap . from ( ".content_secti…" at bounding box center [412, 313] width 290 height 424
click at [382, 340] on div "} }) ; }) ; // Animate the big section separately gsap . from ( ".content_secti…" at bounding box center [412, 313] width 290 height 424
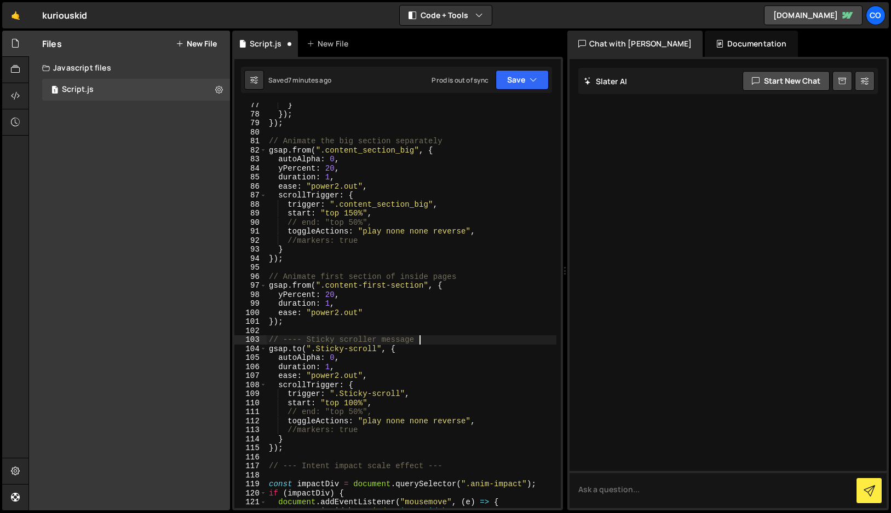
paste textarea "----"
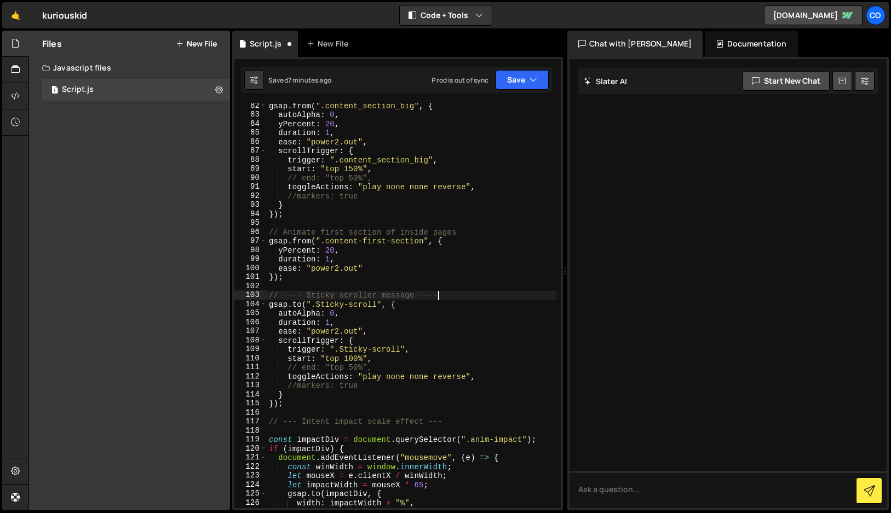
scroll to position [801, 0]
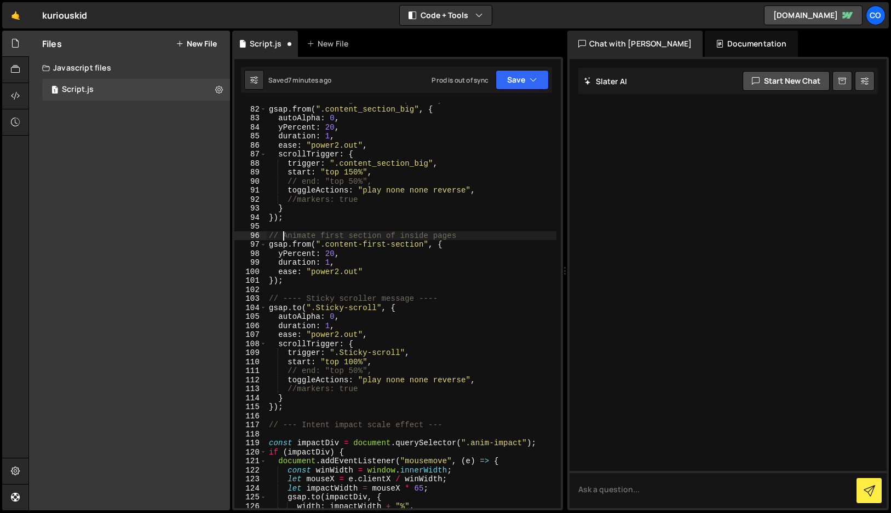
click at [281, 236] on div "// Animate the big section separately gsap . from ( ".content_section_big" , { …" at bounding box center [412, 308] width 290 height 424
paste textarea "----"
click at [497, 238] on div "// Animate the big section separately gsap . from ( ".content_section_big" , { …" at bounding box center [412, 308] width 290 height 424
paste textarea "----"
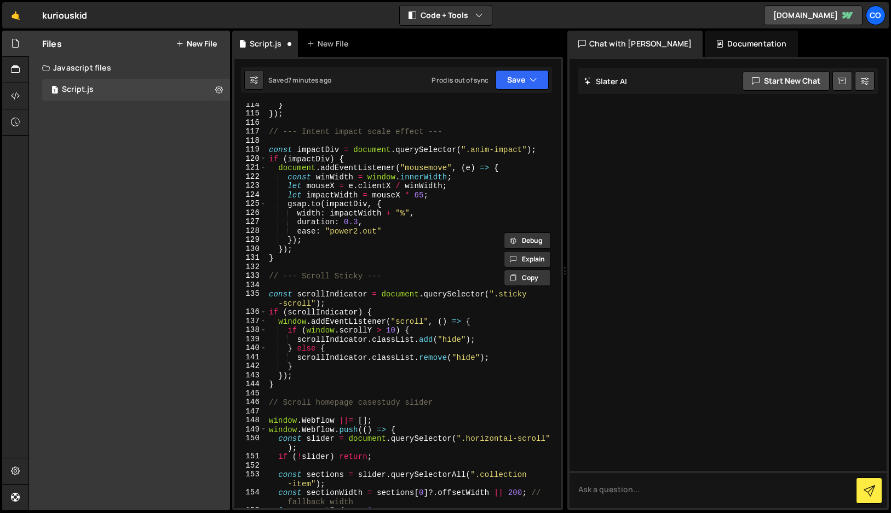
scroll to position [1096, 0]
click at [284, 401] on div "} }) ; // --- Intent impact scale effect --- const impactDiv = document . query…" at bounding box center [412, 311] width 290 height 424
paste textarea "----"
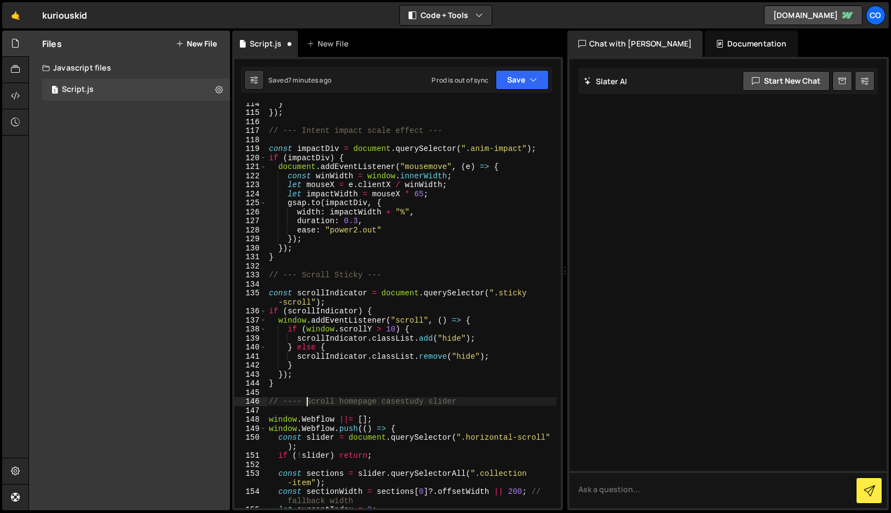
click at [480, 401] on div "} }) ; // --- Intent impact scale effect --- const impactDiv = document . query…" at bounding box center [412, 311] width 290 height 424
paste textarea "----"
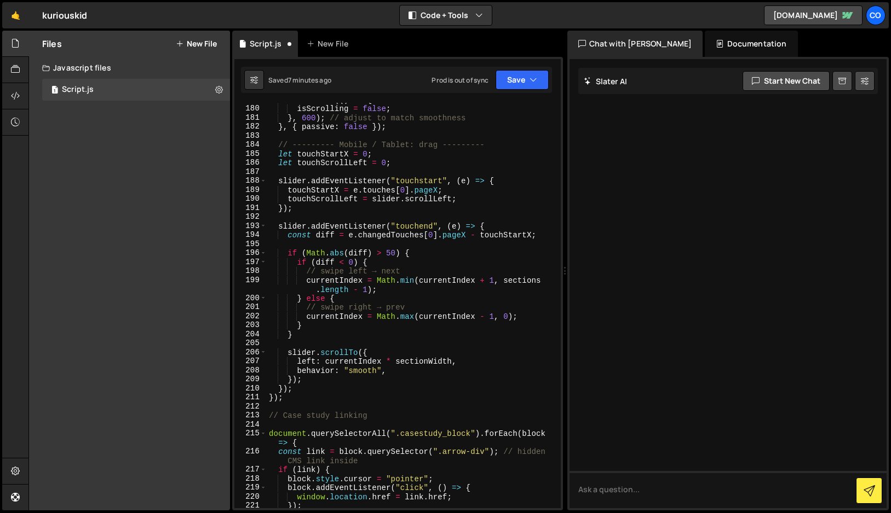
scroll to position [1739, 0]
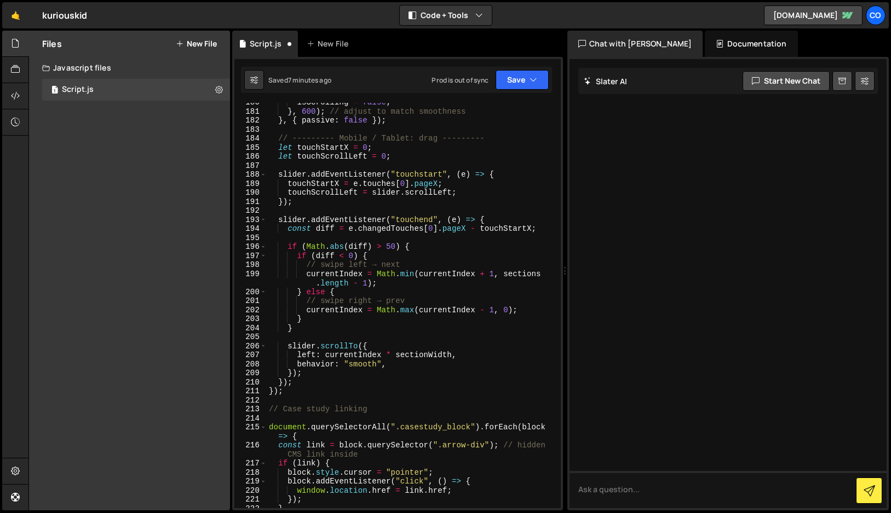
click at [283, 409] on div "isScrolling = false ; } , 600 ) ; // adjust to match smoothness } , { passive :…" at bounding box center [412, 310] width 290 height 424
paste textarea "----"
click at [394, 408] on div "isScrolling = false ; } , 600 ) ; // adjust to match smoothness } , { passive :…" at bounding box center [412, 310] width 290 height 424
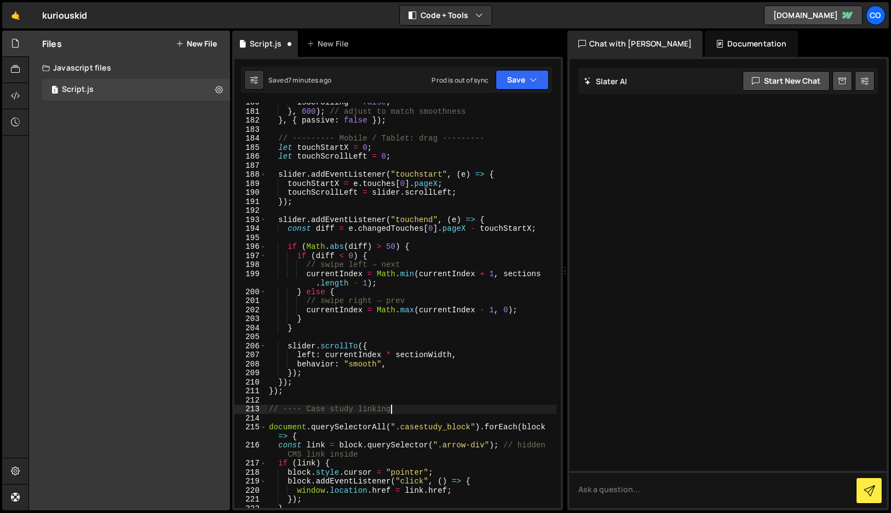
scroll to position [0, 8]
paste textarea "----"
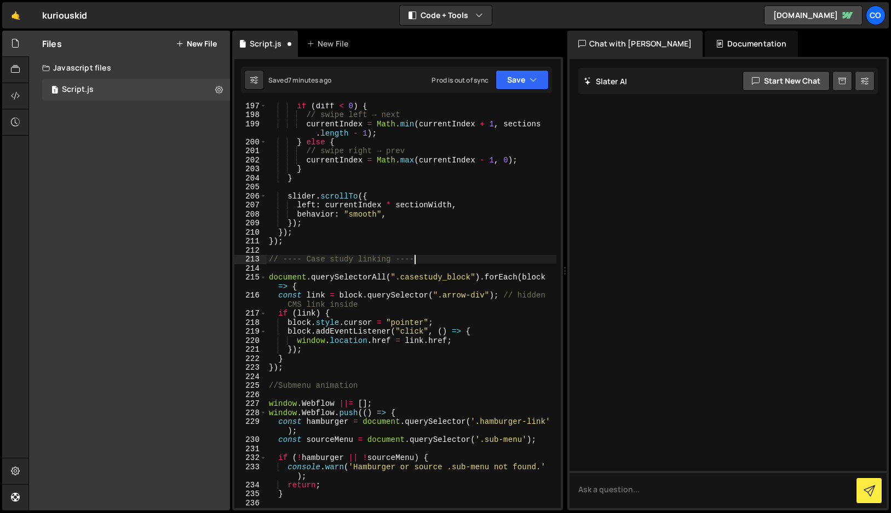
scroll to position [1903, 0]
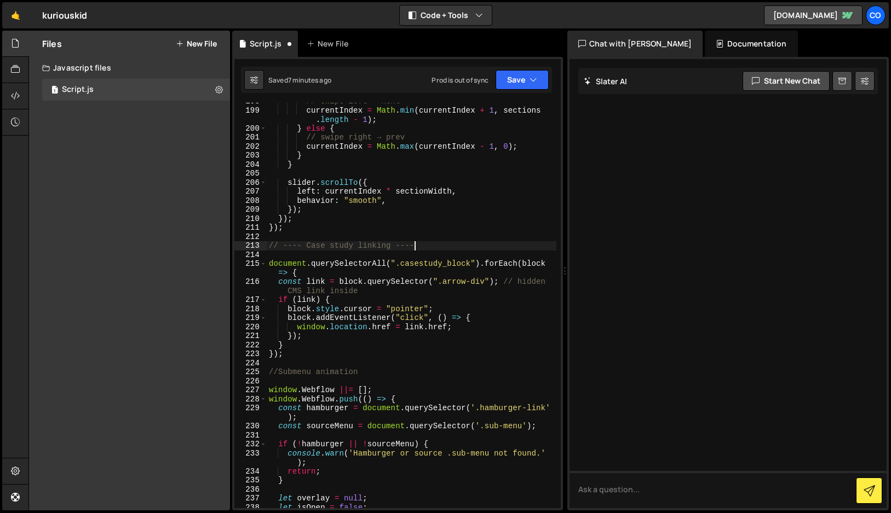
click at [279, 369] on div "// swipe left → next currentIndex = Math . min ( currentIndex + 1 , sections . …" at bounding box center [412, 309] width 290 height 424
paste textarea "----"
click at [389, 372] on div "// swipe left → next currentIndex = Math . min ( currentIndex + 1 , sections . …" at bounding box center [412, 309] width 290 height 424
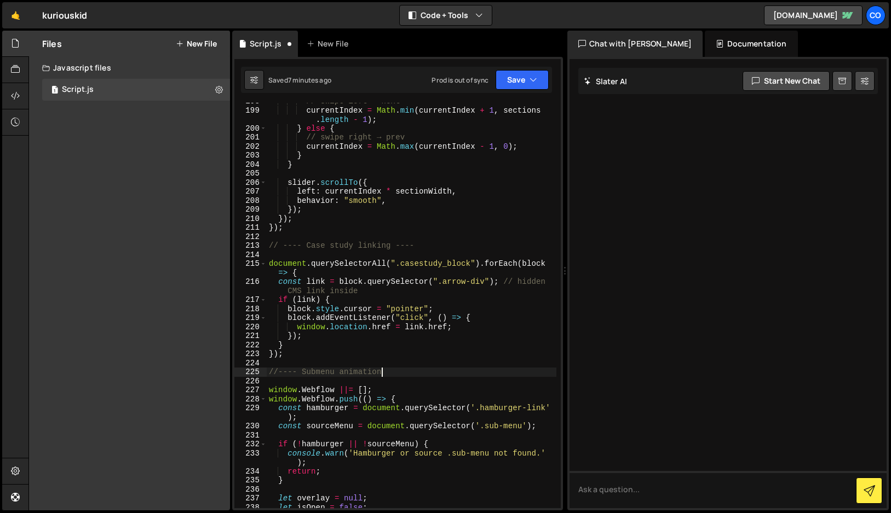
scroll to position [0, 8]
paste textarea "----"
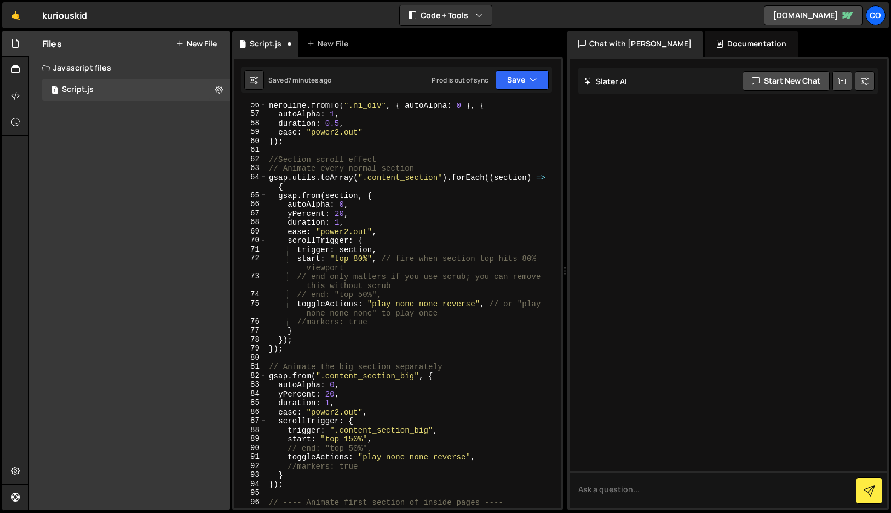
scroll to position [528, 0]
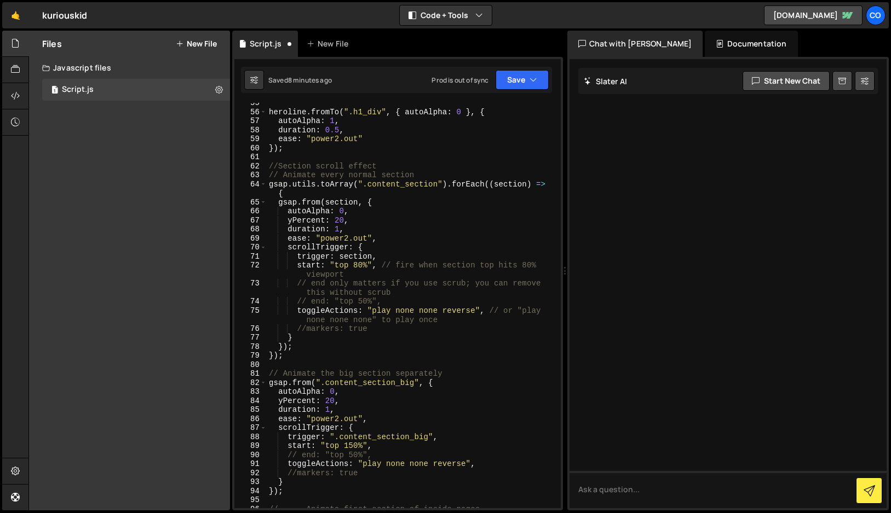
click at [284, 376] on div "heroline . fromTo ( ".h1_div" , { autoAlpha : 0 } , { autoAlpha : 1 , duration …" at bounding box center [412, 311] width 290 height 424
paste textarea "----"
click at [468, 374] on div "heroline . fromTo ( ".h1_div" , { autoAlpha : 0 } , { autoAlpha : 1 , duration …" at bounding box center [412, 311] width 290 height 424
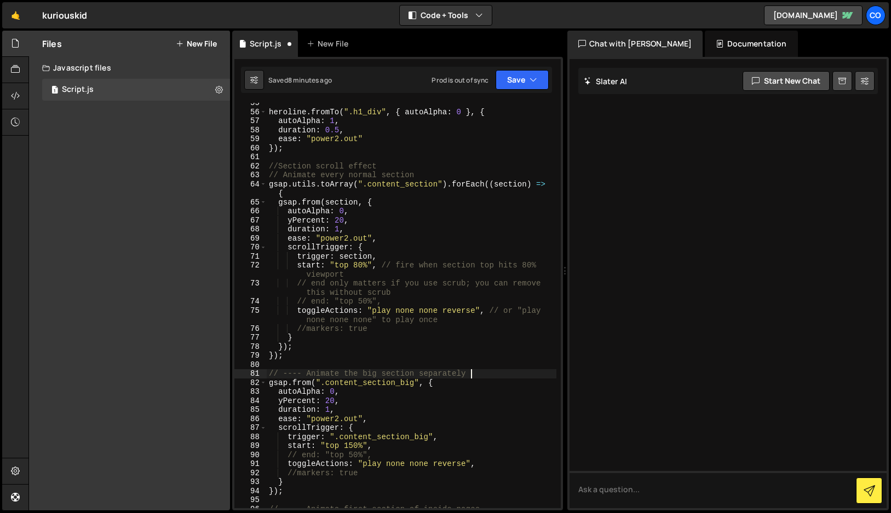
paste textarea "----"
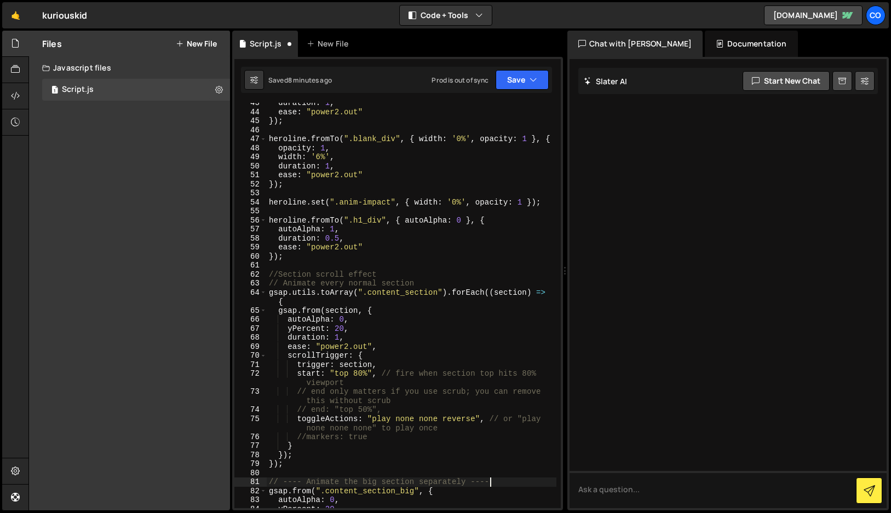
scroll to position [415, 0]
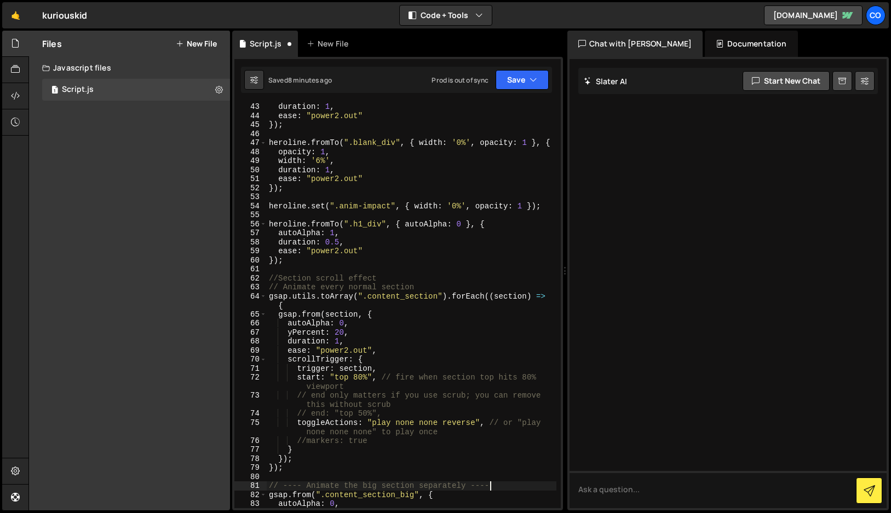
click at [279, 278] on div "duration : 1 , ease : "power2.out" }) ; heroline . fromTo ( ".blank_div" , { wi…" at bounding box center [412, 314] width 290 height 424
paste textarea "----"
click at [403, 278] on div "duration : 1 , ease : "power2.out" }) ; heroline . fromTo ( ".blank_div" , { wi…" at bounding box center [412, 314] width 290 height 424
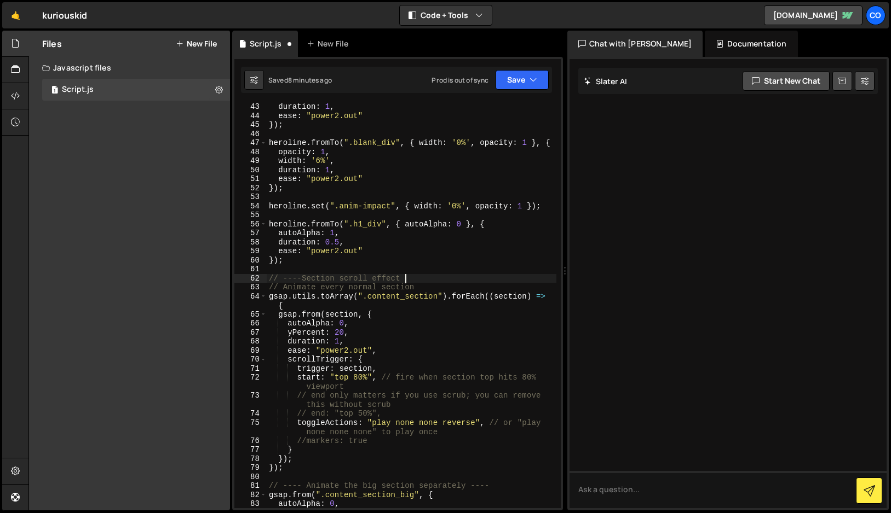
paste textarea "----"
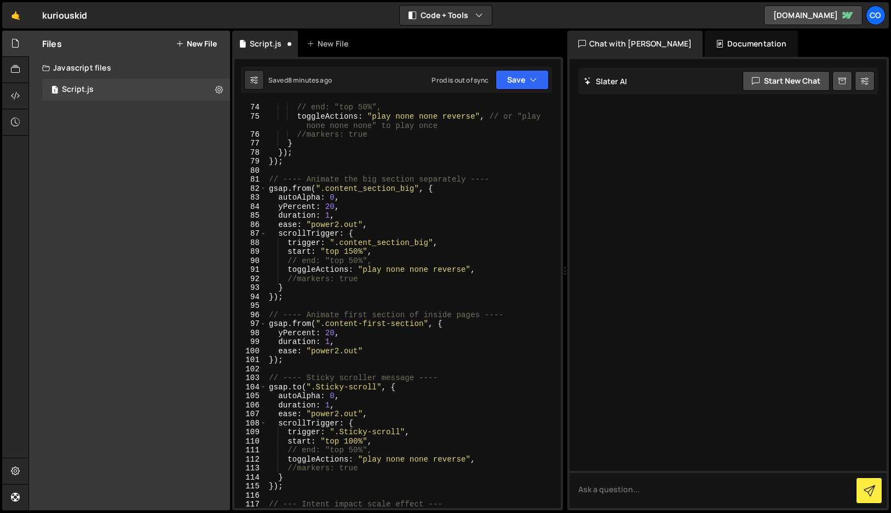
scroll to position [723, 0]
click at [519, 83] on button "Save" at bounding box center [521, 80] width 53 height 20
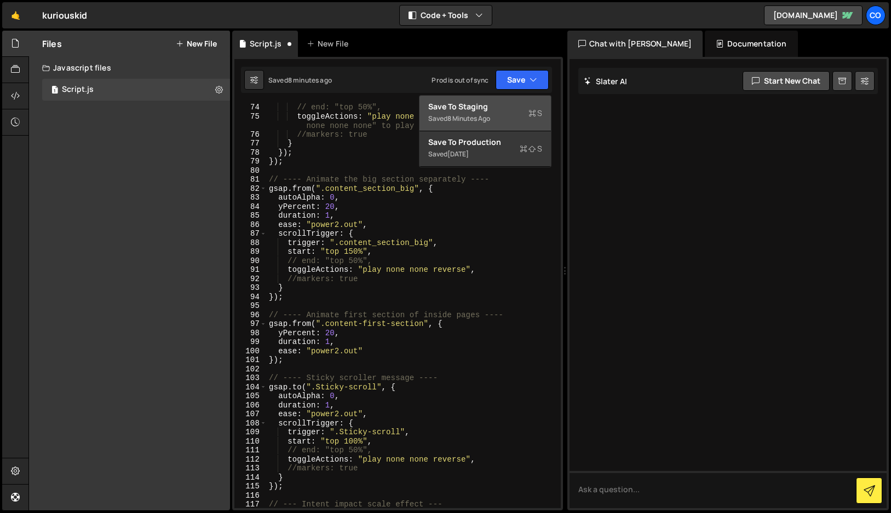
click at [503, 114] on div "Saved 8 minutes ago" at bounding box center [485, 118] width 114 height 13
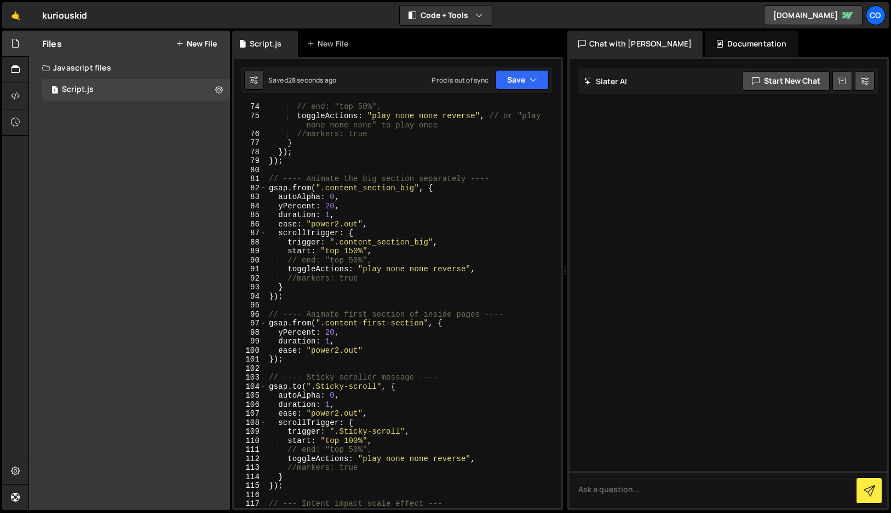
click at [446, 324] on div "// end: "top 50%", toggleActions : "play none none reverse" , // or "play none …" at bounding box center [412, 314] width 290 height 424
drag, startPoint x: 340, startPoint y: 198, endPoint x: 276, endPoint y: 199, distance: 64.1
click at [276, 199] on div "// end: "top 50%", toggleActions : "play none none reverse" , // or "play none …" at bounding box center [412, 314] width 290 height 424
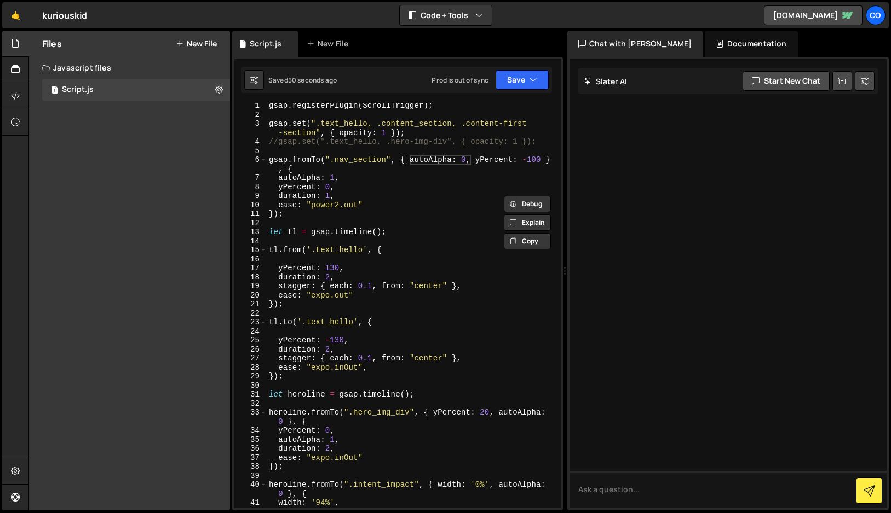
scroll to position [0, 0]
drag, startPoint x: 463, startPoint y: 126, endPoint x: 315, endPoint y: 132, distance: 147.9
click at [315, 132] on div "gsap . registerPlugin ( ScrollTrigger ) ; gsap . set ( ".text_hello, .content_s…" at bounding box center [412, 315] width 290 height 424
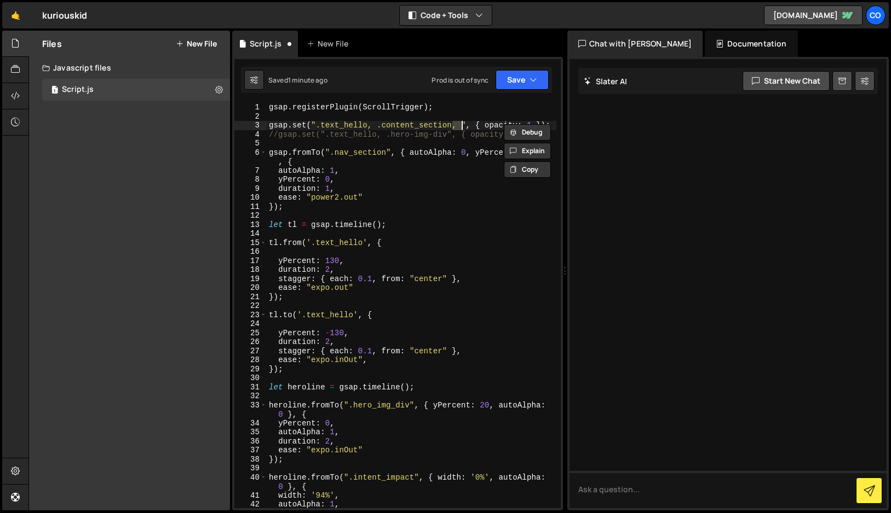
type textarea "gsap.set(".text_hello, .content_section, .content-first-section", { opacity: 1 …"
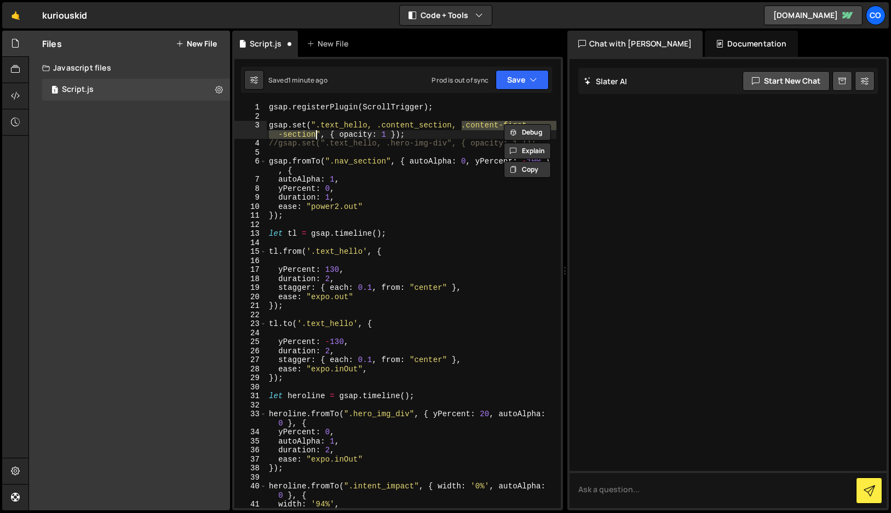
click at [448, 222] on div "gsap . registerPlugin ( ScrollTrigger ) ; gsap . set ( ".text_hello, .content_s…" at bounding box center [412, 315] width 290 height 424
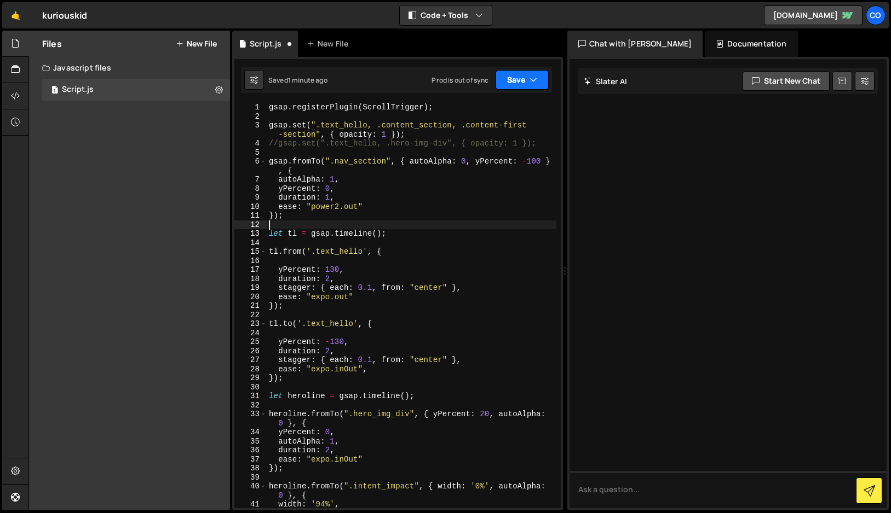
click at [527, 83] on button "Save" at bounding box center [521, 80] width 53 height 20
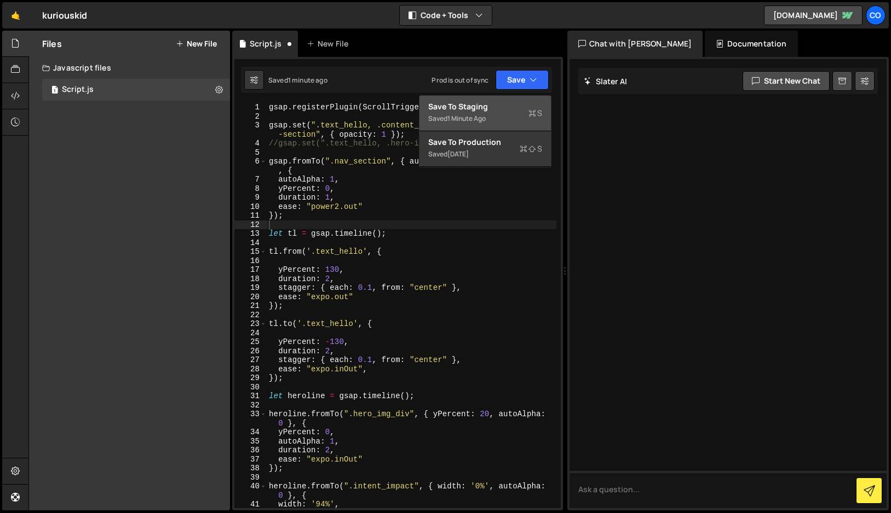
click at [516, 102] on div "Save to Staging S" at bounding box center [485, 106] width 114 height 11
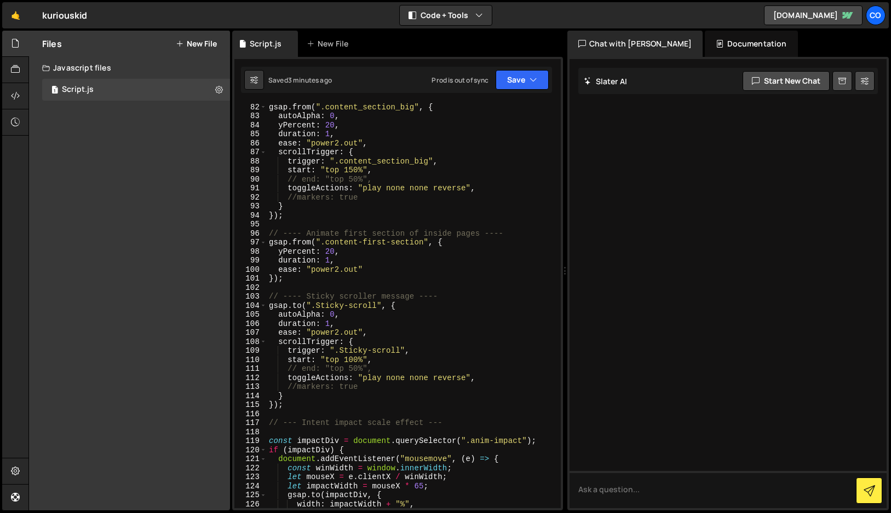
scroll to position [804, 0]
type textarea "yPercent: 20,"
click at [356, 254] on div "gsap . from ( ".content_section_big" , { autoAlpha : 0 , yPercent : 20 , durati…" at bounding box center [412, 314] width 290 height 424
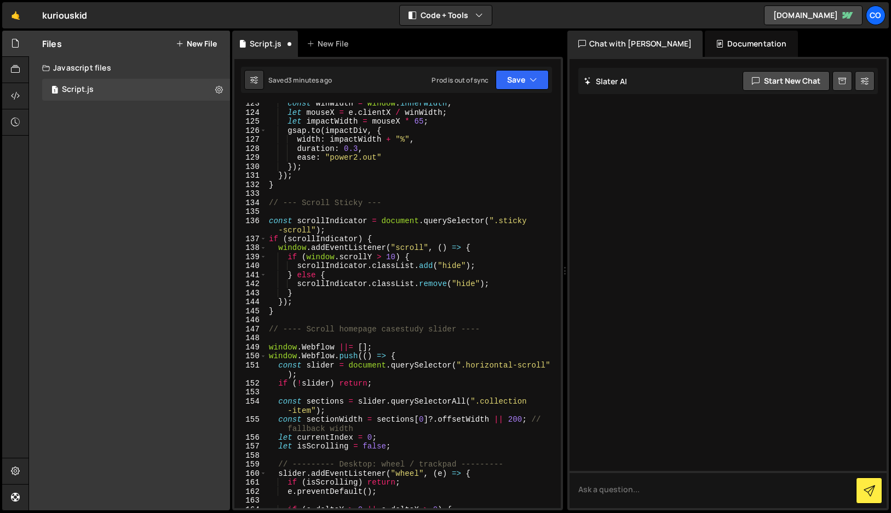
scroll to position [1179, 0]
type textarea "delay:"
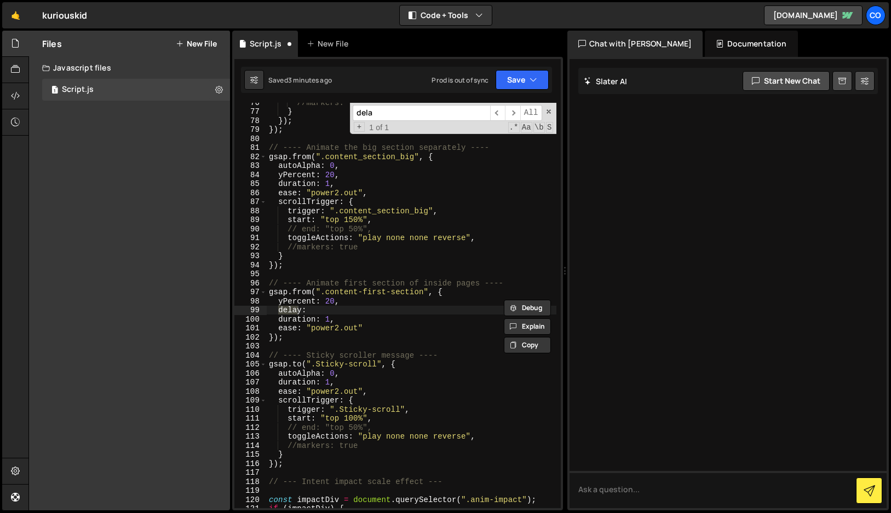
scroll to position [754, 0]
type input "dela"
click at [550, 112] on span at bounding box center [549, 112] width 8 height 8
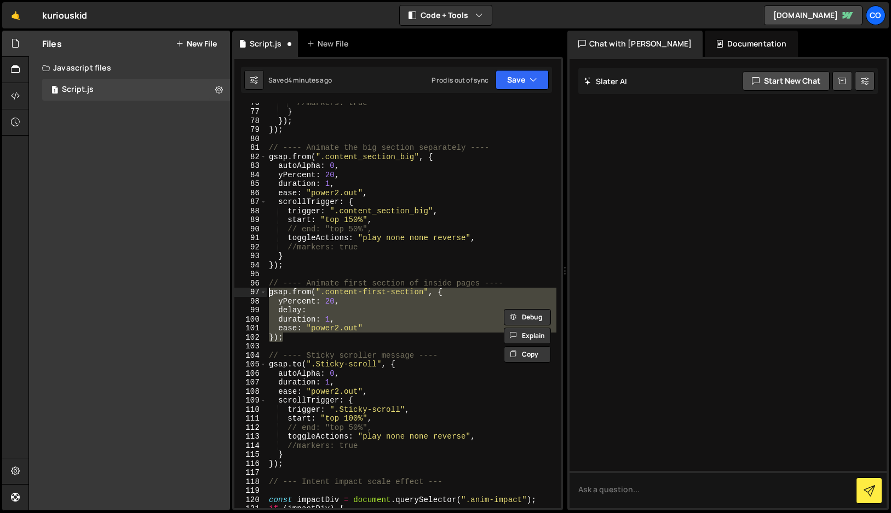
drag, startPoint x: 291, startPoint y: 339, endPoint x: 269, endPoint y: 293, distance: 50.4
click at [269, 293] on div "//markers: true } }) ; }) ; // ---- Animate the big section separately ---- gsa…" at bounding box center [412, 310] width 290 height 424
click at [320, 309] on div "//markers: true } }) ; }) ; // ---- Animate the big section separately ---- gsa…" at bounding box center [412, 306] width 290 height 406
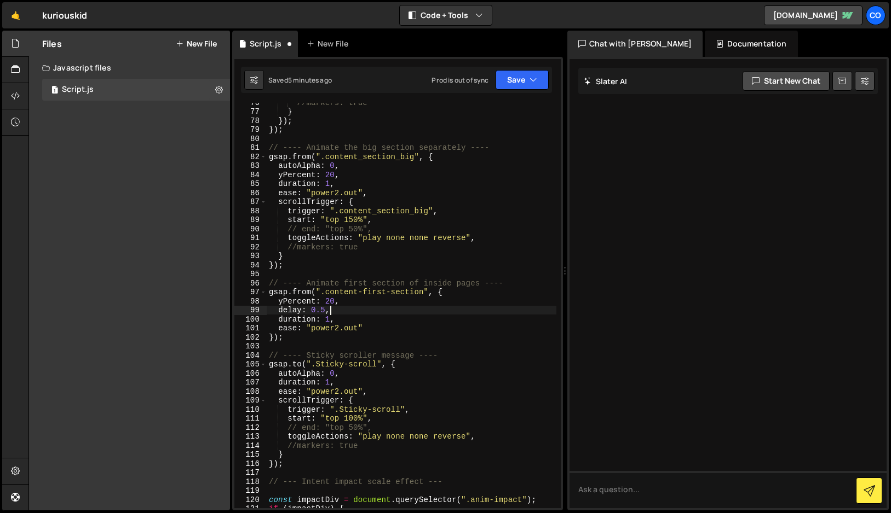
scroll to position [0, 3]
click at [521, 80] on button "Save" at bounding box center [521, 80] width 53 height 20
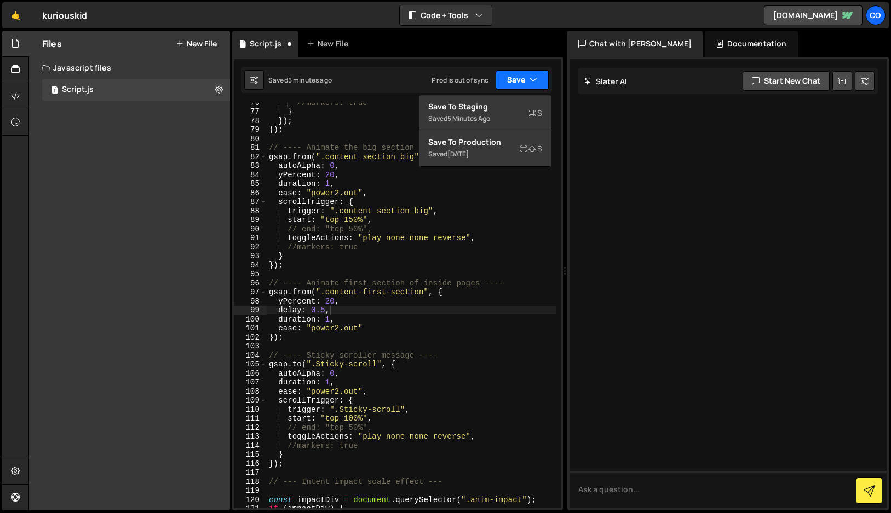
click at [514, 76] on button "Save" at bounding box center [521, 80] width 53 height 20
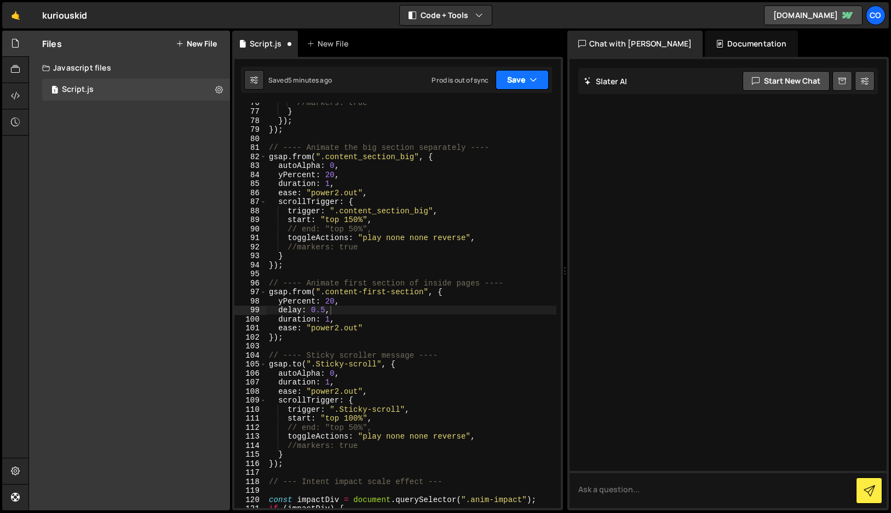
click at [516, 79] on button "Save" at bounding box center [521, 80] width 53 height 20
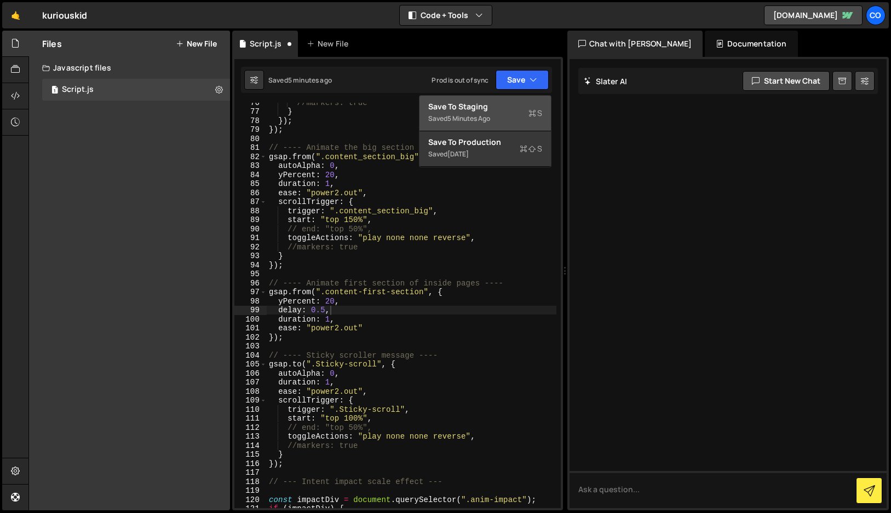
click at [494, 107] on div "Save to Staging S" at bounding box center [485, 106] width 114 height 11
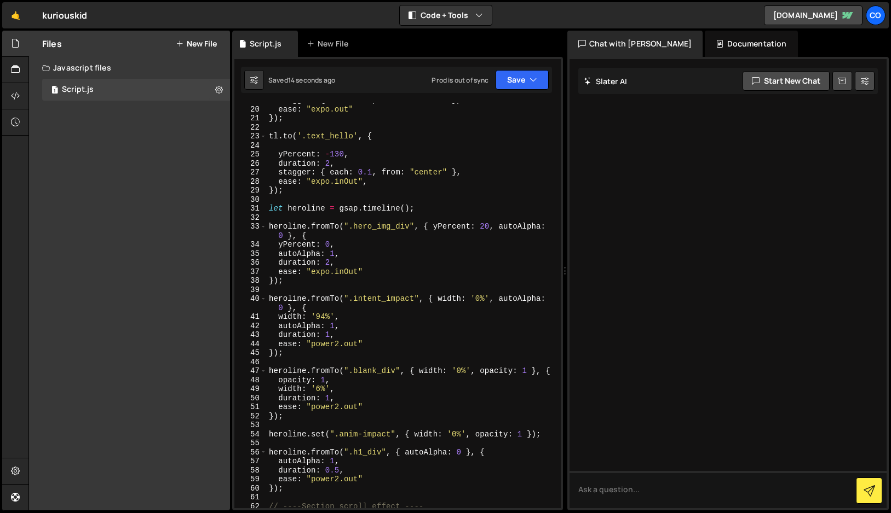
scroll to position [0, 0]
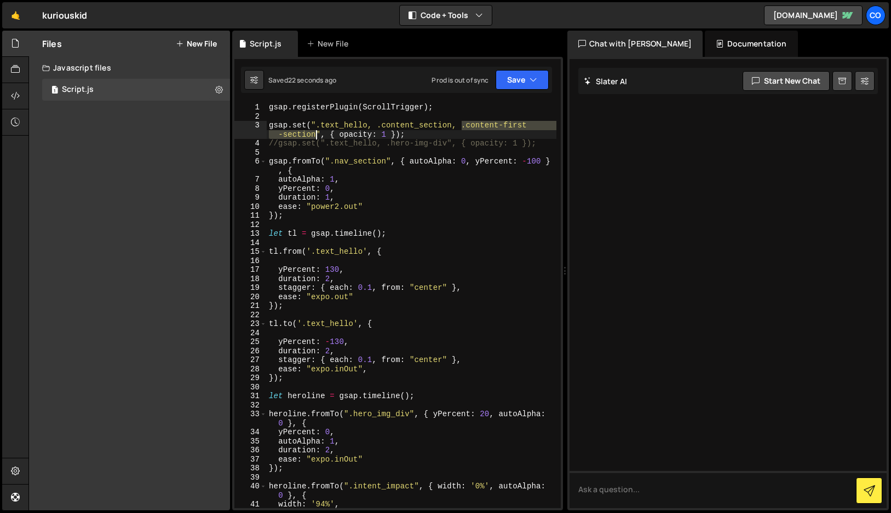
drag, startPoint x: 462, startPoint y: 125, endPoint x: 314, endPoint y: 135, distance: 148.2
click at [314, 135] on div "gsap . registerPlugin ( ScrollTrigger ) ; gsap . set ( ".text_hello, .content_s…" at bounding box center [412, 315] width 290 height 424
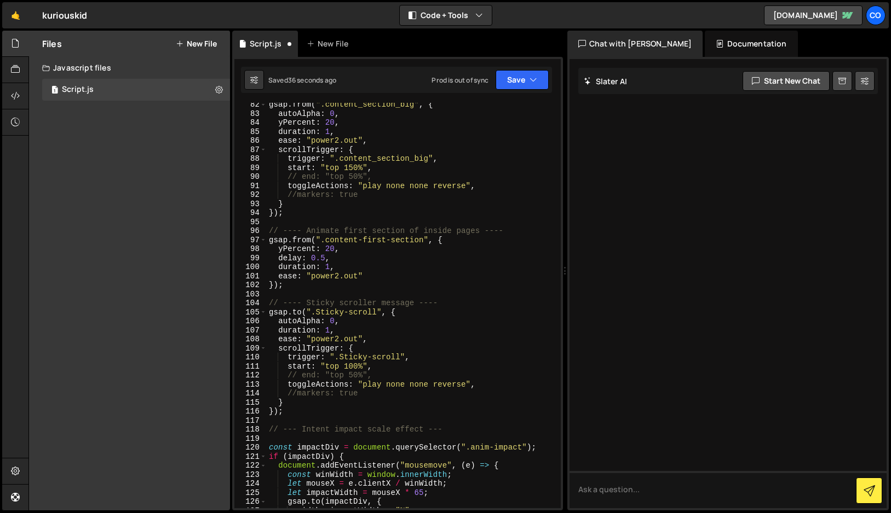
scroll to position [799, 0]
click at [310, 239] on div "gsap . from ( ".content_section_big" , { autoAlpha : 0 , yPercent : 20 , durati…" at bounding box center [412, 311] width 290 height 424
click at [458, 239] on div "gsap . from ( ".content_section_big" , { autoAlpha : 0 , yPercent : 20 , durati…" at bounding box center [412, 311] width 290 height 424
click at [278, 249] on div "gsap . from ( ".content_section_big" , { autoAlpha : 0 , yPercent : 20 , durati…" at bounding box center [412, 311] width 290 height 424
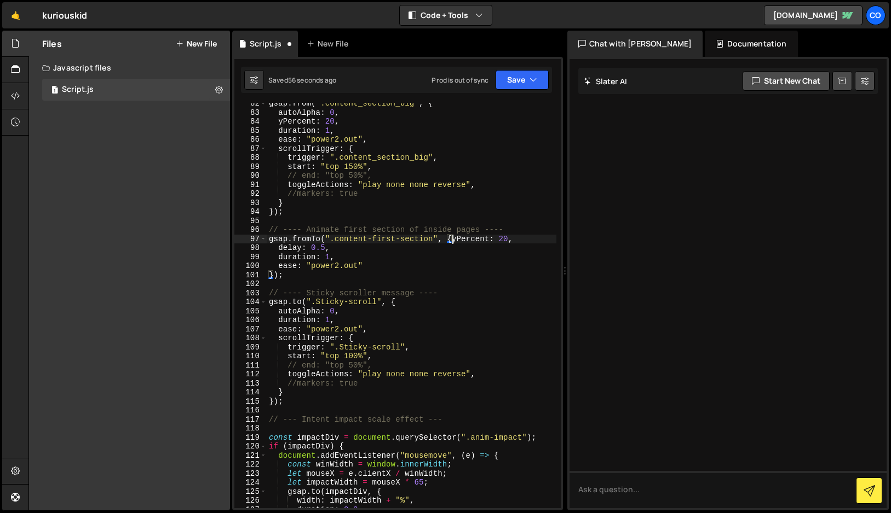
click at [532, 238] on div "gsap . from ( ".content_section_big" , { autoAlpha : 0 , yPercent : 20 , durati…" at bounding box center [412, 311] width 290 height 424
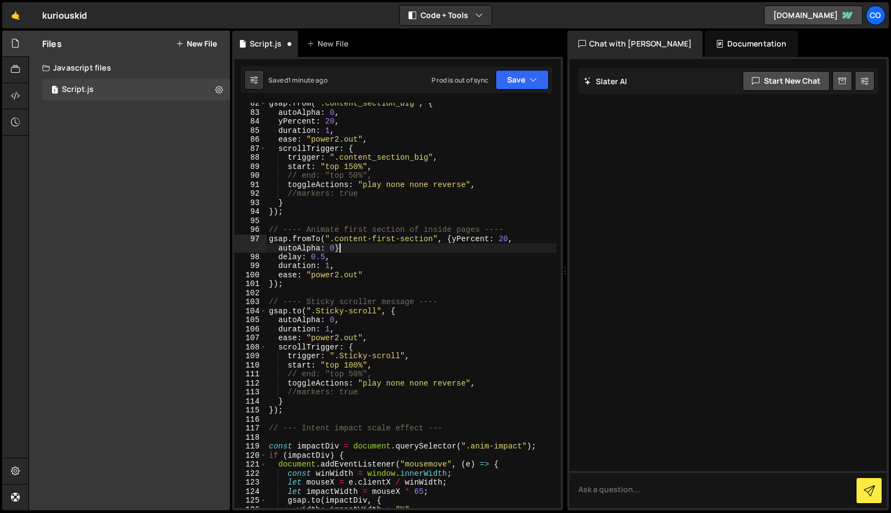
scroll to position [0, 21]
type textarea "gsap.fromTo(".content-first-section", {yPercent: 20, autoAlpha: 0}{"
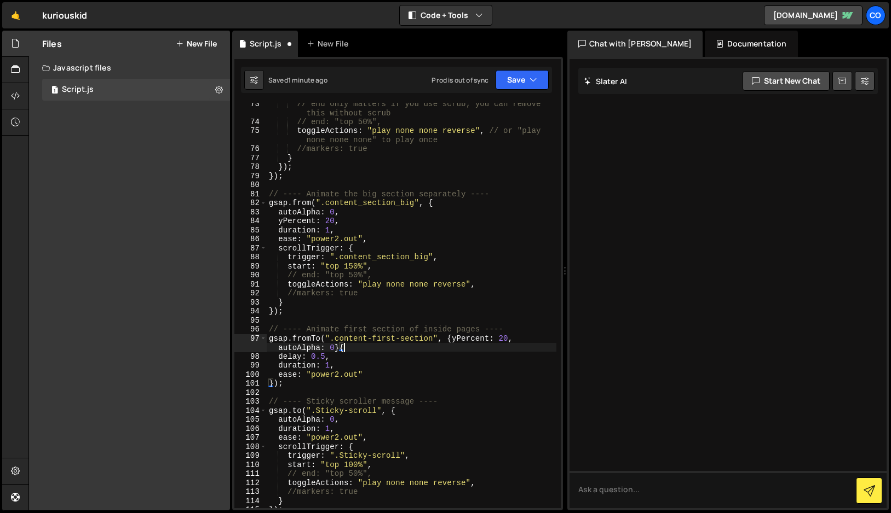
scroll to position [701, 0]
drag, startPoint x: 453, startPoint y: 337, endPoint x: 513, endPoint y: 337, distance: 59.7
click at [513, 337] on div "// end only matters if you use scrub; you can remove this without scrub // end:…" at bounding box center [412, 313] width 290 height 433
click at [354, 347] on div "// end only matters if you use scrub; you can remove this without scrub // end:…" at bounding box center [412, 313] width 290 height 433
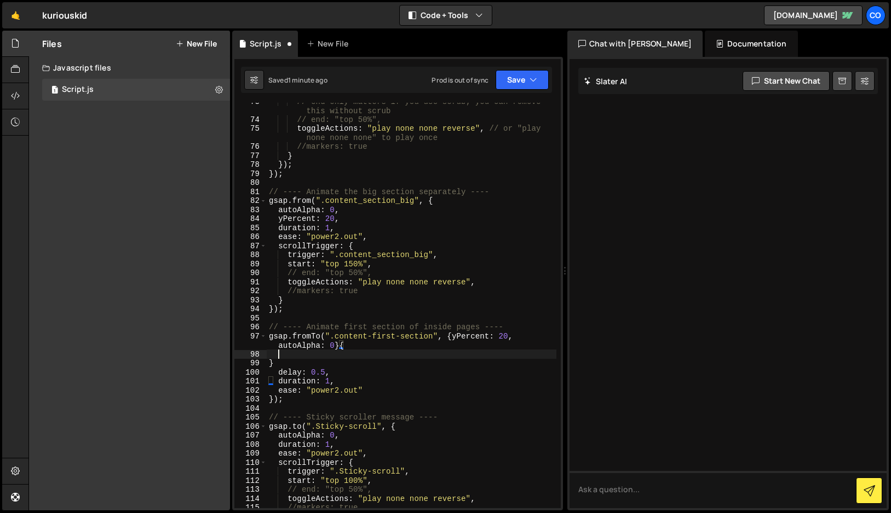
scroll to position [0, 0]
paste textarea "yPercent: 20,"
type textarea "yPercent: 20,"
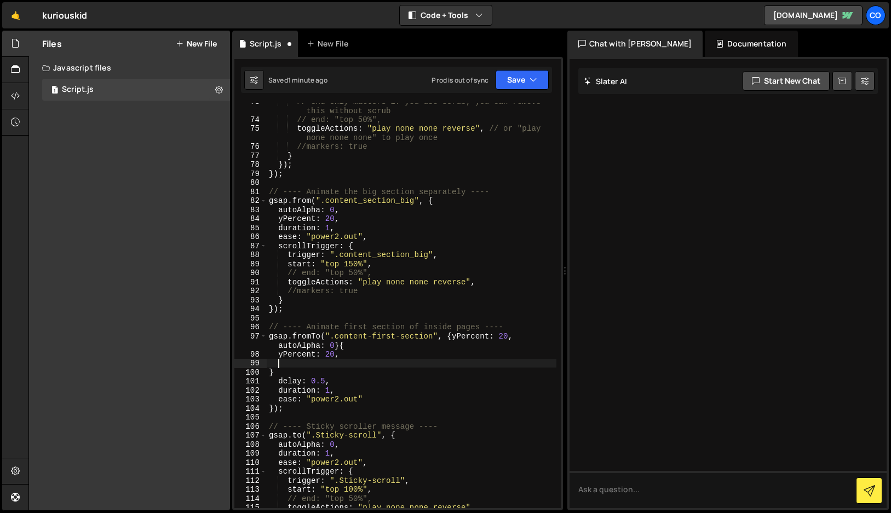
click at [331, 354] on div "// end only matters if you use scrub; you can remove this without scrub // end:…" at bounding box center [412, 313] width 290 height 433
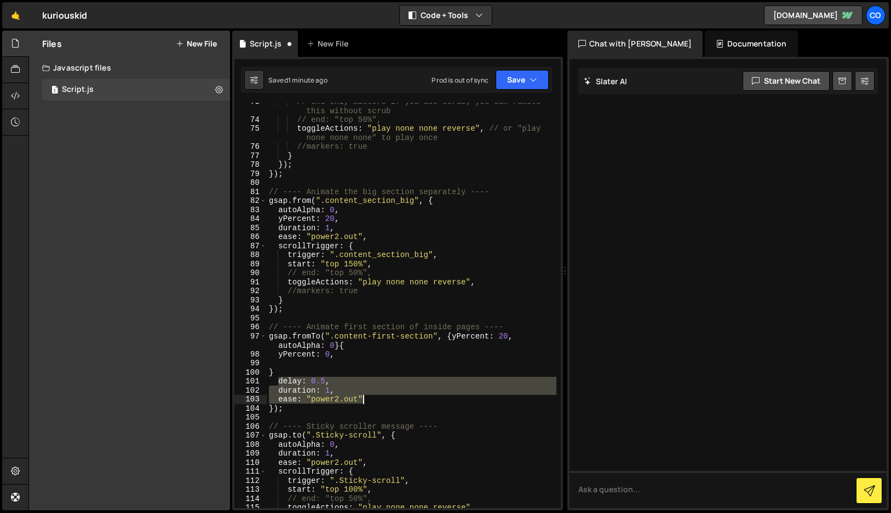
drag, startPoint x: 278, startPoint y: 383, endPoint x: 365, endPoint y: 398, distance: 88.9
click at [365, 398] on div "// end only matters if you use scrub; you can remove this without scrub // end:…" at bounding box center [412, 313] width 290 height 433
type textarea "duration: 1, ease: "power2.out""
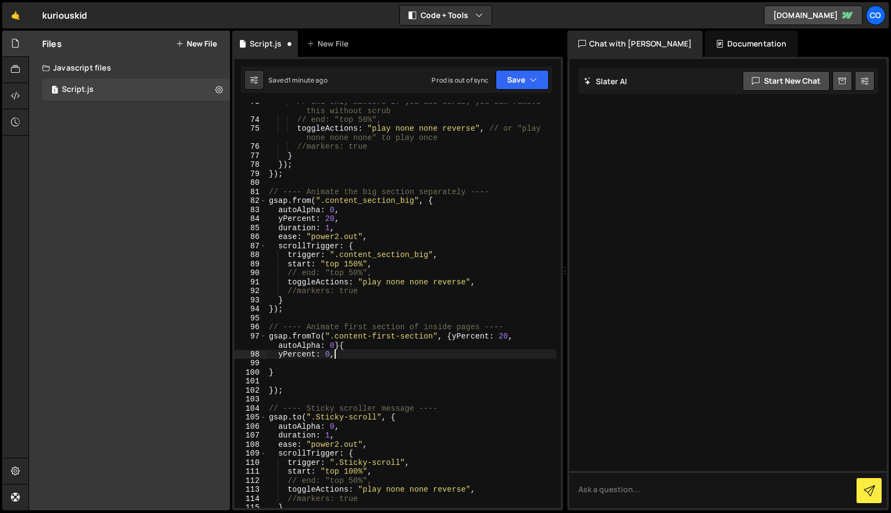
click at [348, 355] on div "// end only matters if you use scrub; you can remove this without scrub // end:…" at bounding box center [412, 313] width 290 height 433
type textarea "yPercent: 0,"
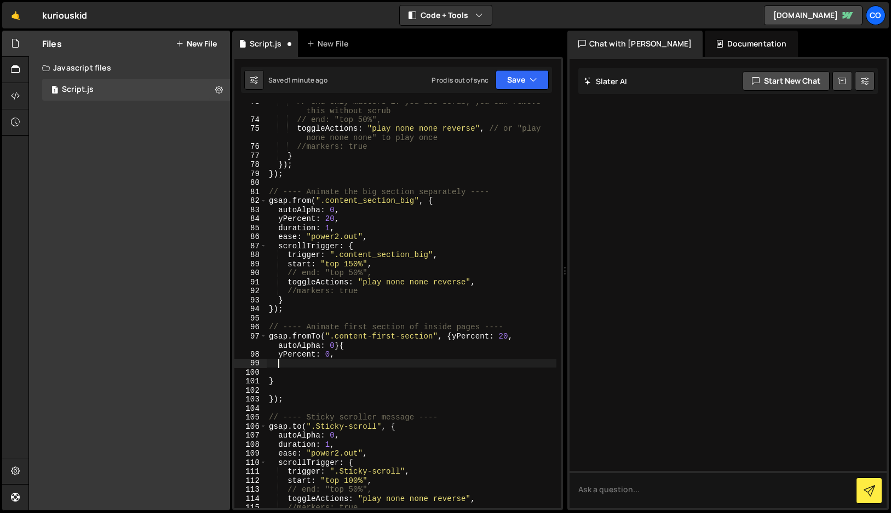
paste textarea "ease: "power2.out""
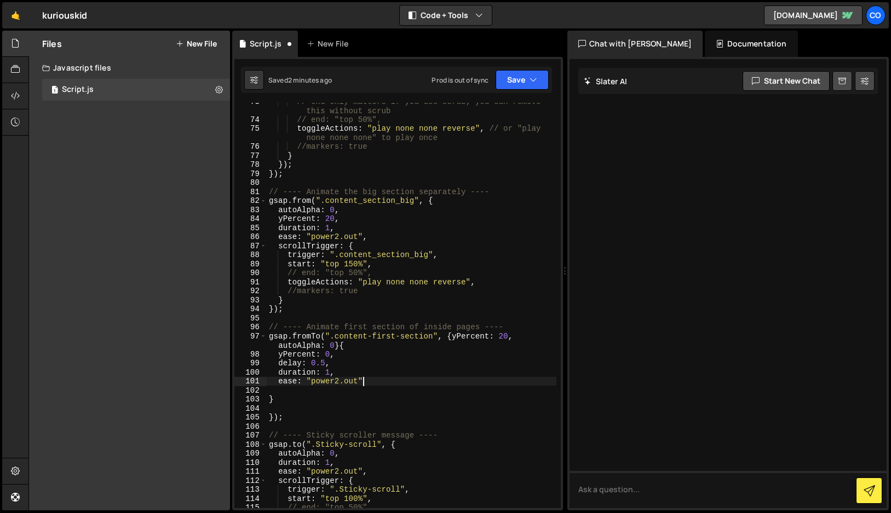
type textarea "duration: 1,"
click at [267, 391] on div "// end only matters if you use scrub; you can remove this without scrub // end:…" at bounding box center [412, 313] width 290 height 433
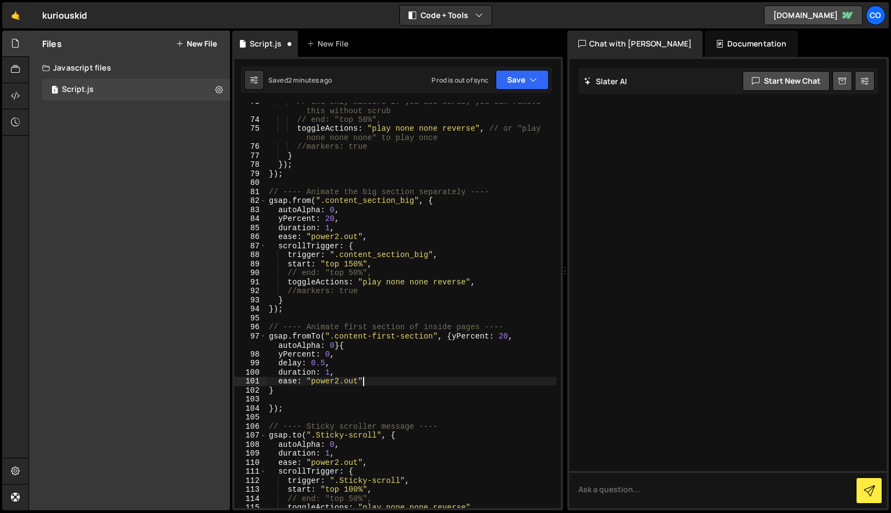
click at [340, 355] on div "// end only matters if you use scrub; you can remove this without scrub // end:…" at bounding box center [412, 313] width 290 height 433
drag, startPoint x: 333, startPoint y: 346, endPoint x: 279, endPoint y: 347, distance: 54.2
click at [279, 347] on div "// end only matters if you use scrub; you can remove this without scrub // end:…" at bounding box center [412, 313] width 290 height 433
click at [353, 357] on div "// end only matters if you use scrub; you can remove this without scrub // end:…" at bounding box center [412, 313] width 290 height 433
click at [361, 344] on div "// end only matters if you use scrub; you can remove this without scrub // end:…" at bounding box center [412, 313] width 290 height 433
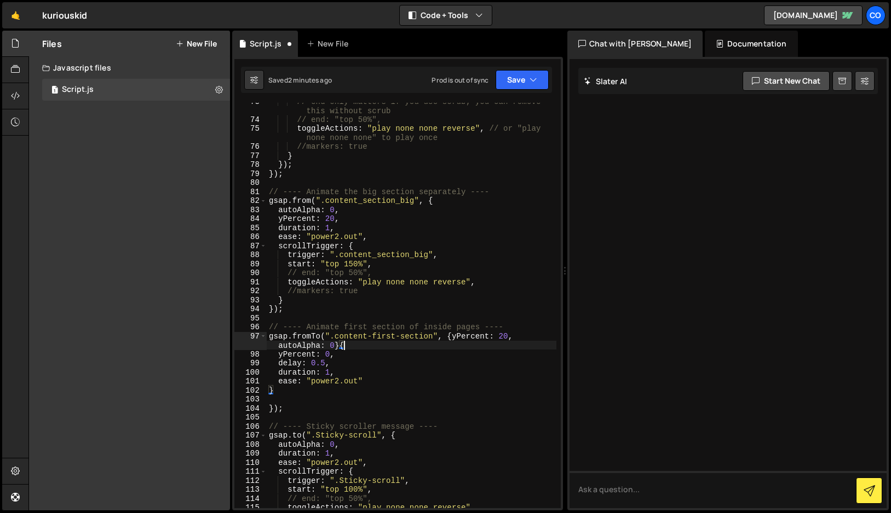
type textarea "gsap.fromTo(".content-first-section", {yPercent: 20, autoAlpha: 0}{"
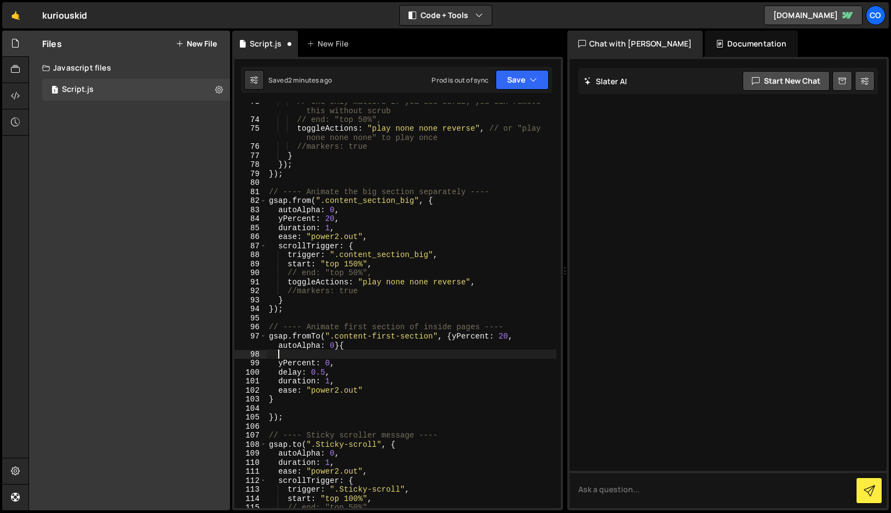
paste textarea "autoAlpha: 0"
click at [272, 417] on div "// end only matters if you use scrub; you can remove this without scrub // end:…" at bounding box center [412, 313] width 290 height 433
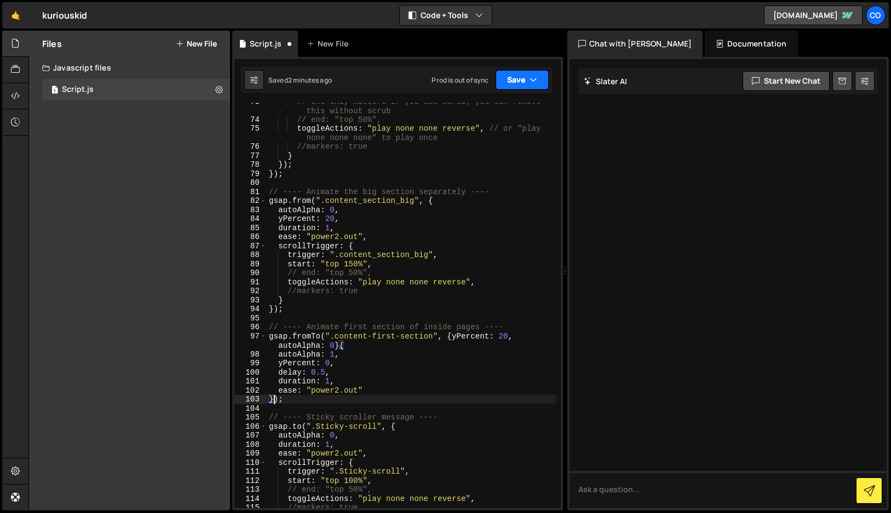
click at [525, 82] on button "Save" at bounding box center [521, 80] width 53 height 20
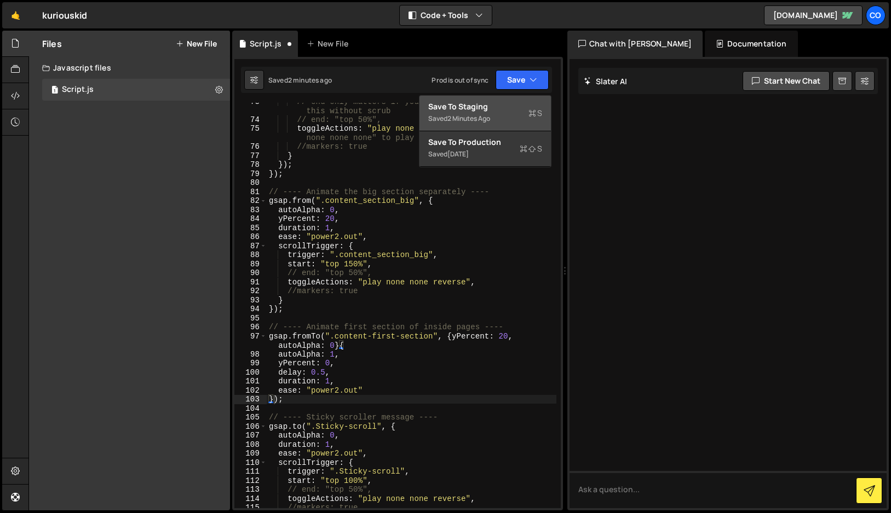
click at [508, 105] on div "Save to Staging S" at bounding box center [485, 106] width 114 height 11
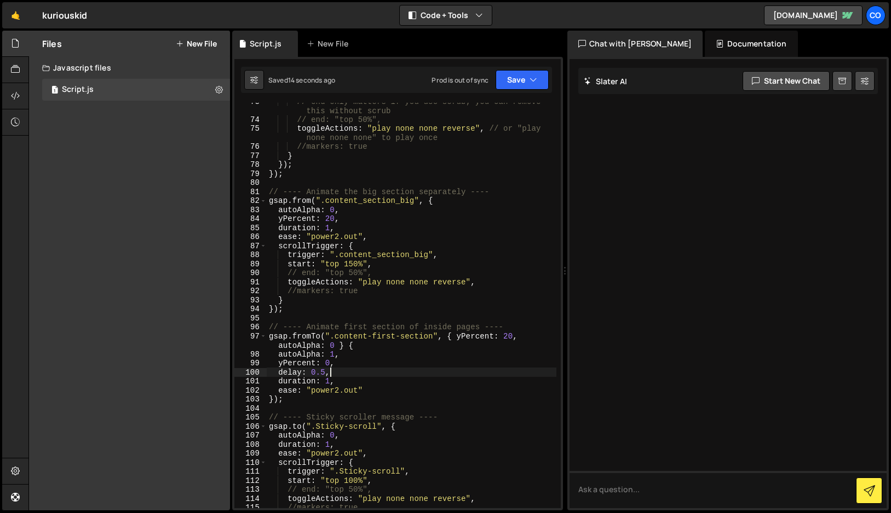
click at [395, 373] on div "// end only matters if you use scrub; you can remove this without scrub // end:…" at bounding box center [412, 313] width 290 height 433
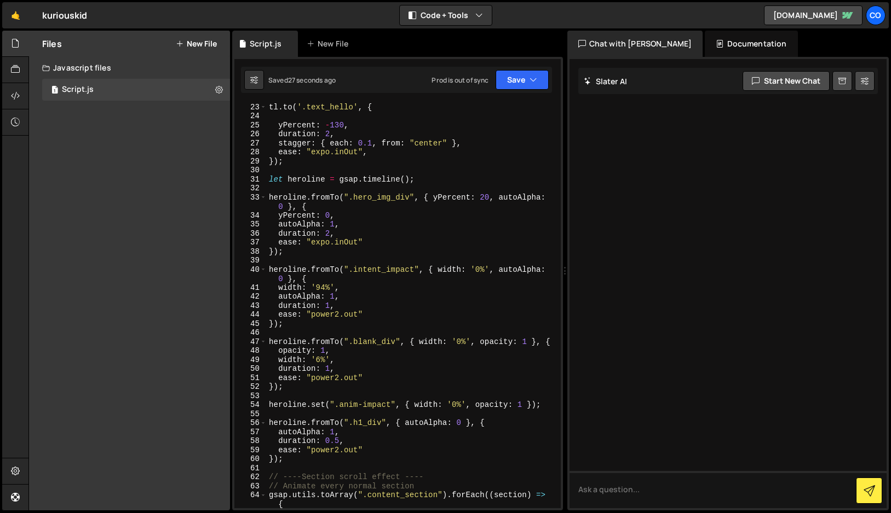
scroll to position [207, 0]
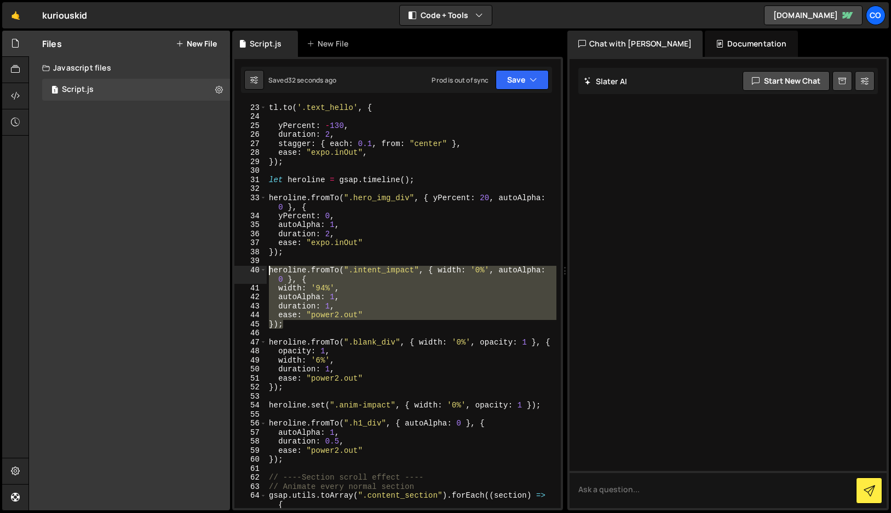
drag, startPoint x: 286, startPoint y: 326, endPoint x: 258, endPoint y: 270, distance: 62.2
click at [258, 270] on div "delay: 0.5, 22 23 24 25 26 27 28 29 30 31 32 33 34 35 36 37 38 39 40 41 42 43 4…" at bounding box center [397, 306] width 326 height 406
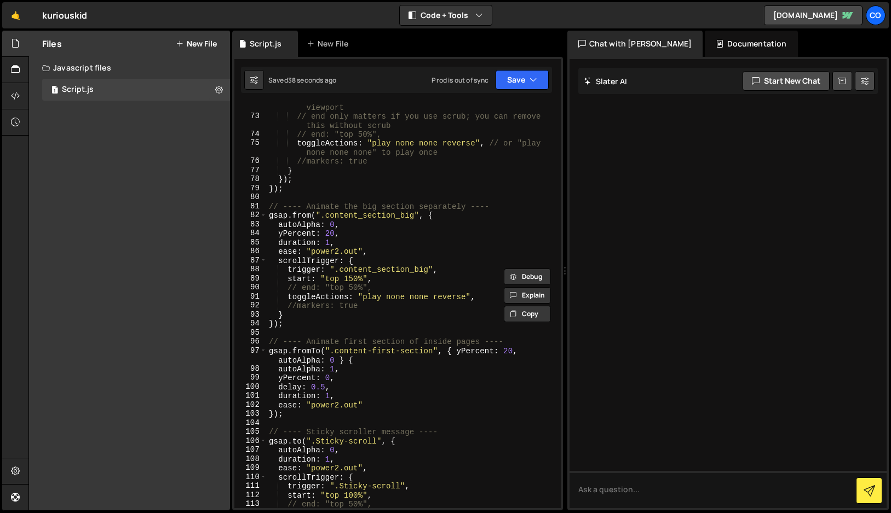
scroll to position [686, 0]
click at [350, 357] on div "start : "top 80%" , // fire when section top hits 80% viewport // end only matt…" at bounding box center [412, 310] width 290 height 433
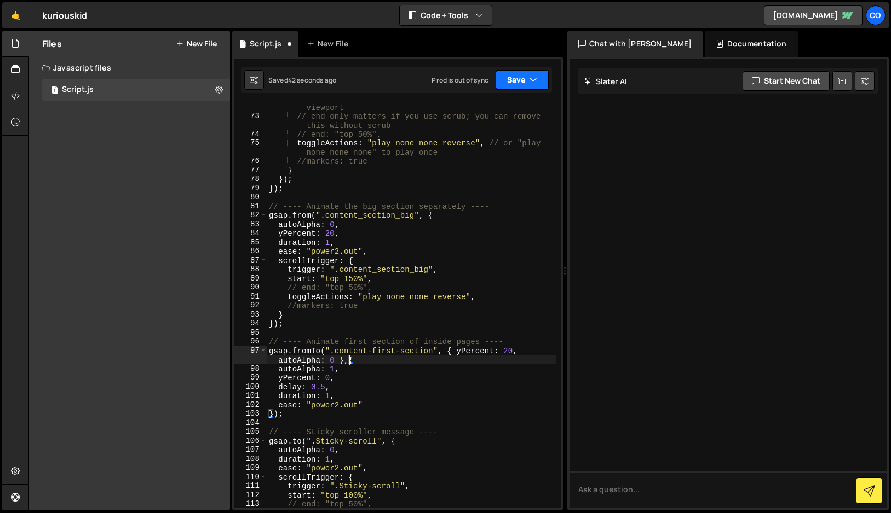
type textarea "gsap.fromTo(".content-first-section", { yPercent: 20, autoAlpha: 0 },{"
click at [518, 81] on button "Save" at bounding box center [521, 80] width 53 height 20
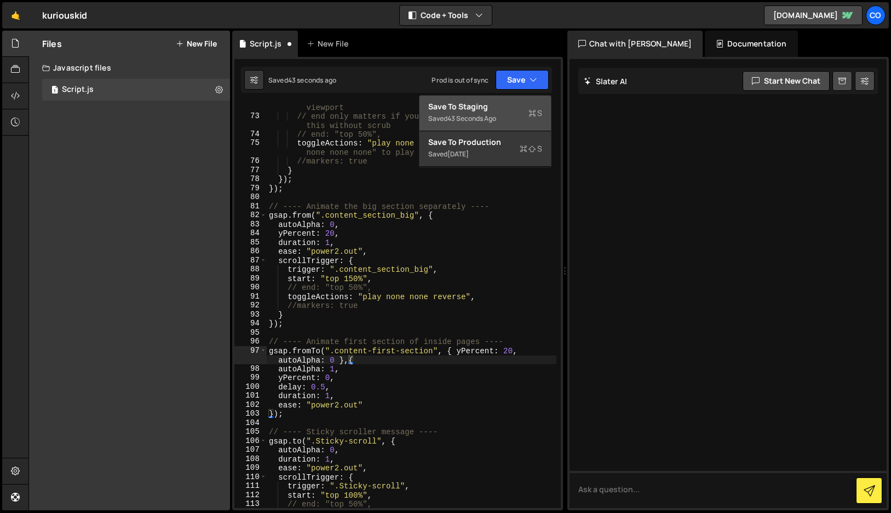
click at [499, 107] on div "Save to Staging S" at bounding box center [485, 106] width 114 height 11
